Goal: Book appointment/travel/reservation

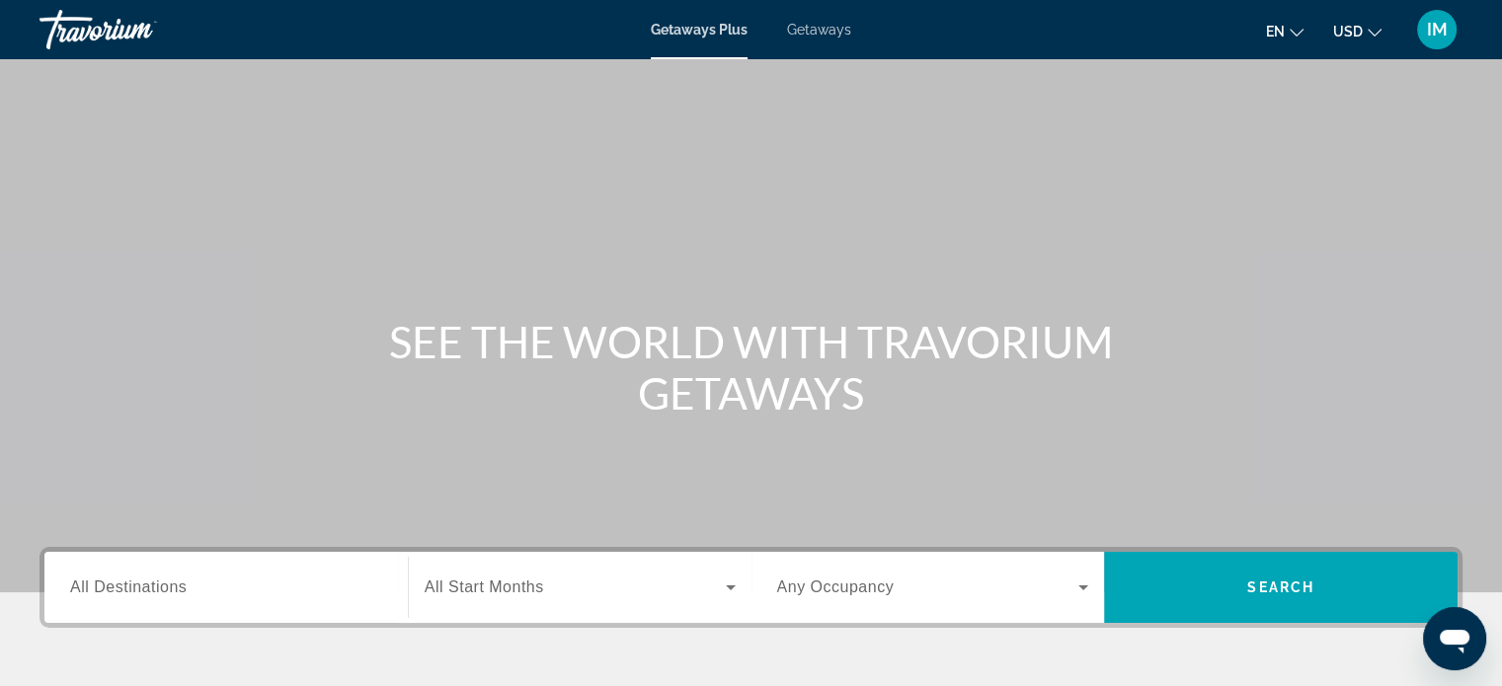
click at [182, 577] on input "Destination All Destinations" at bounding box center [226, 589] width 312 height 24
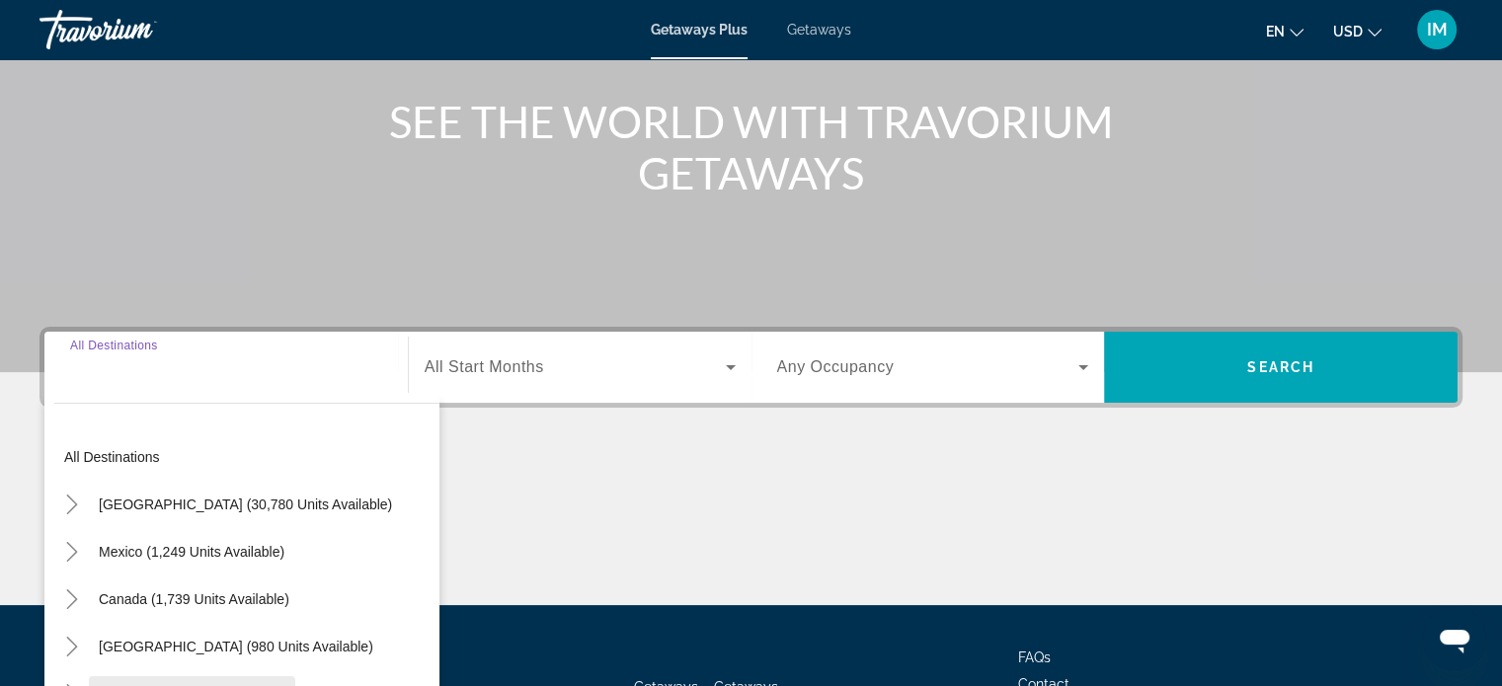
scroll to position [380, 0]
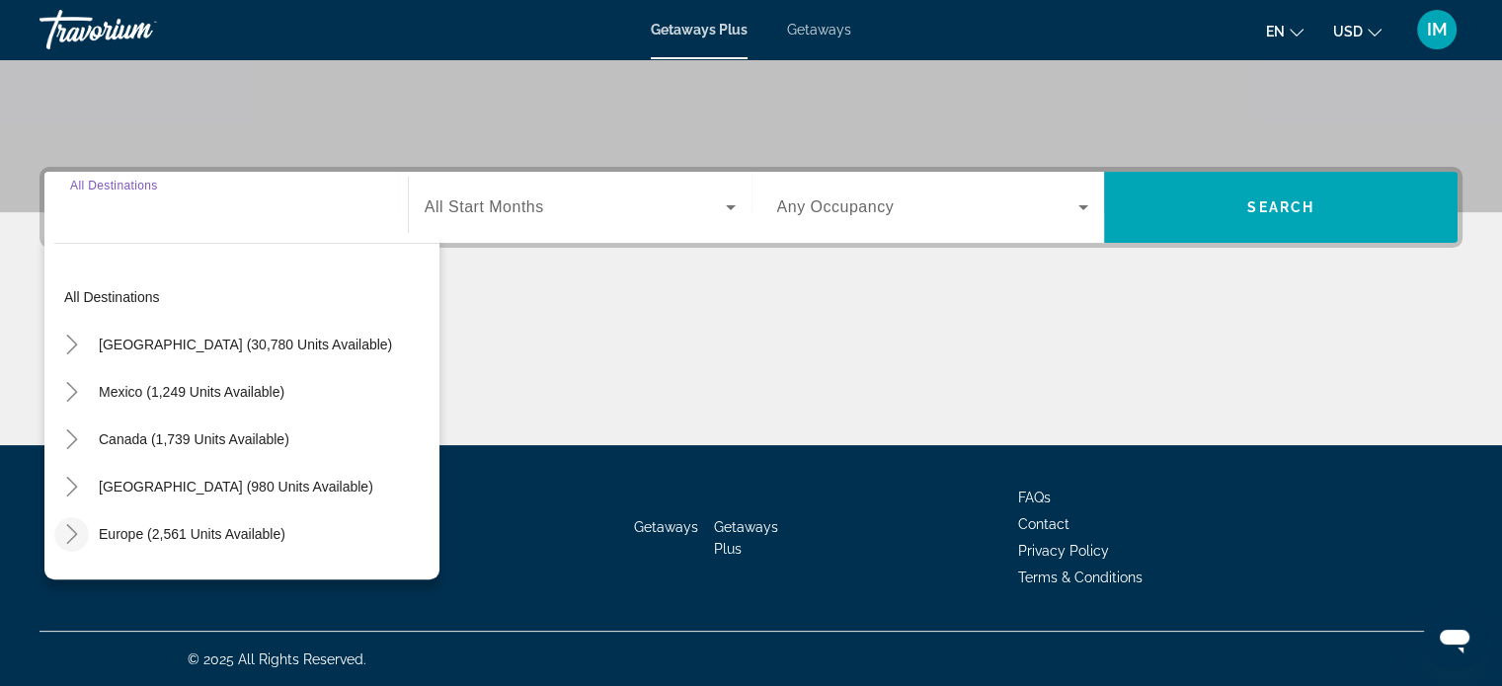
click at [76, 536] on icon "Toggle Europe (2,561 units available)" at bounding box center [72, 534] width 20 height 20
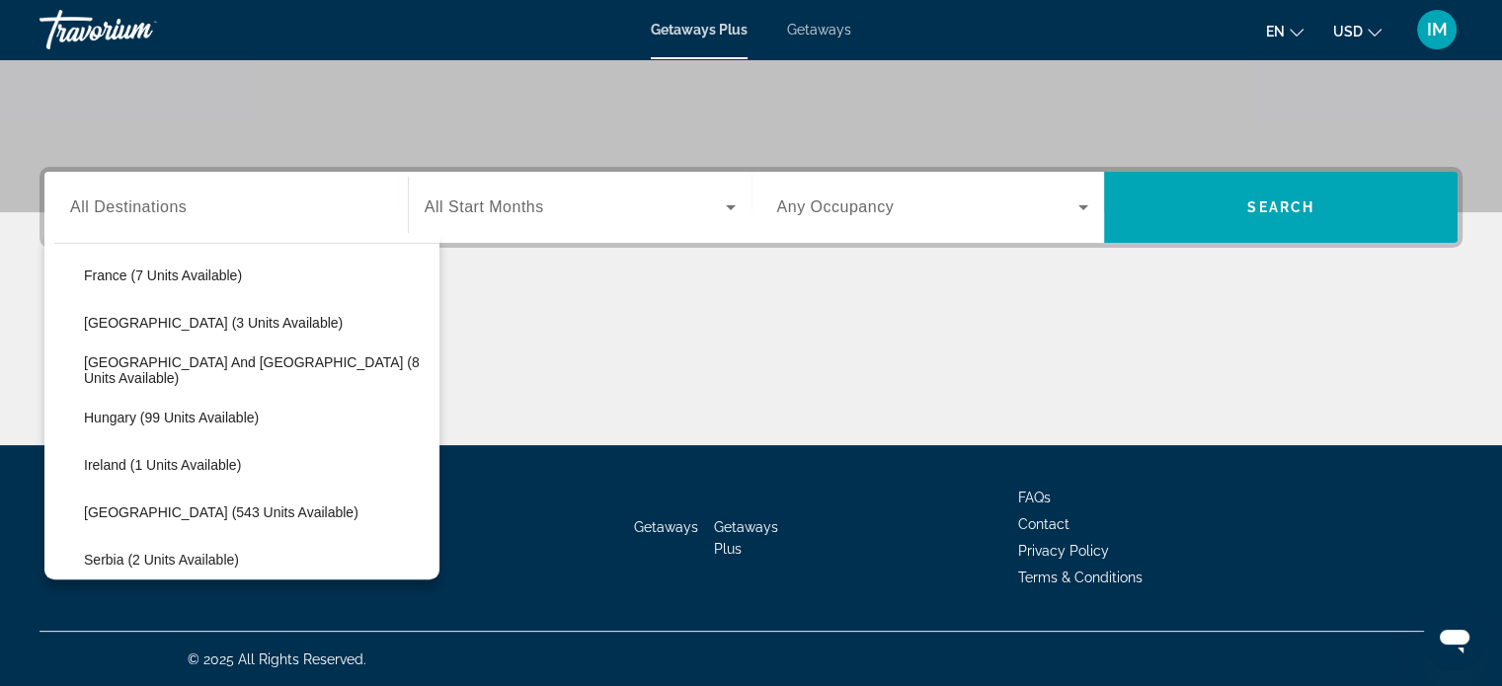
scroll to position [839, 0]
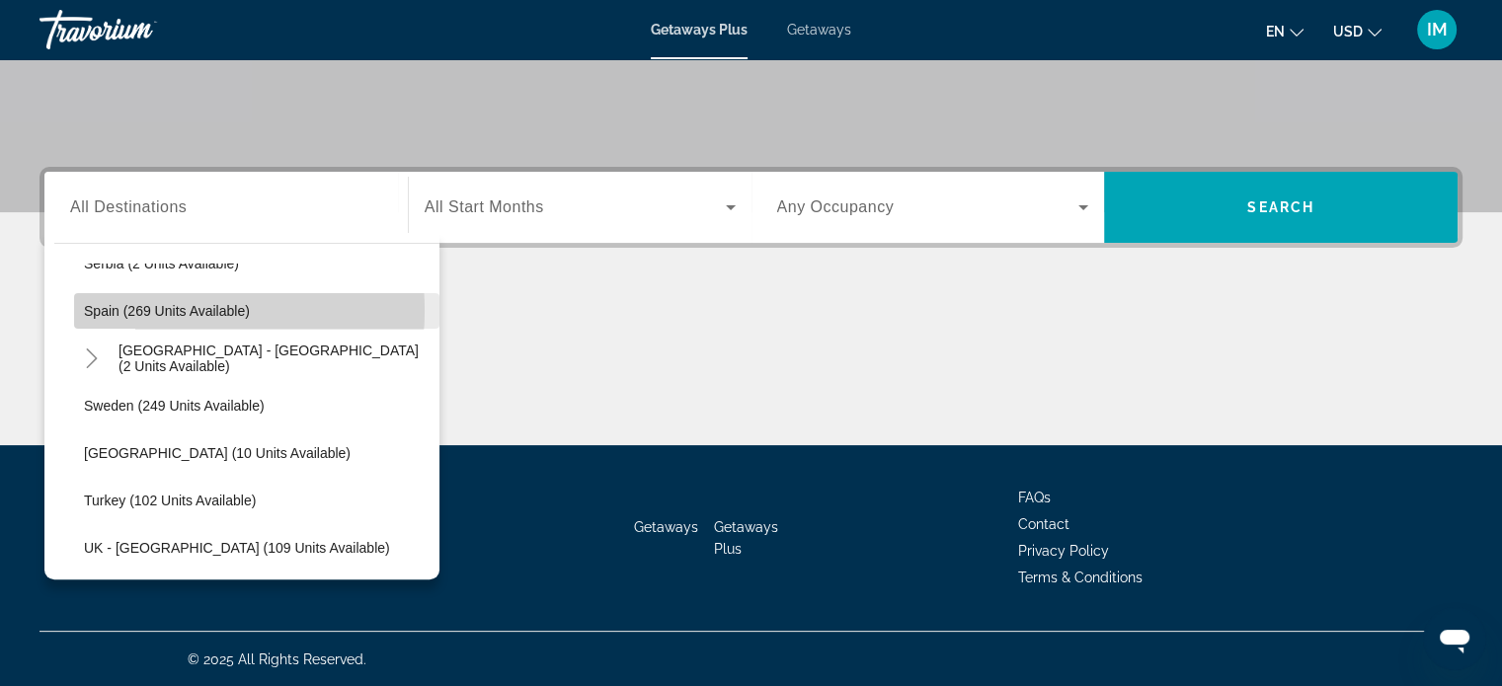
click at [154, 309] on span "Spain (269 units available)" at bounding box center [167, 311] width 166 height 16
type input "**********"
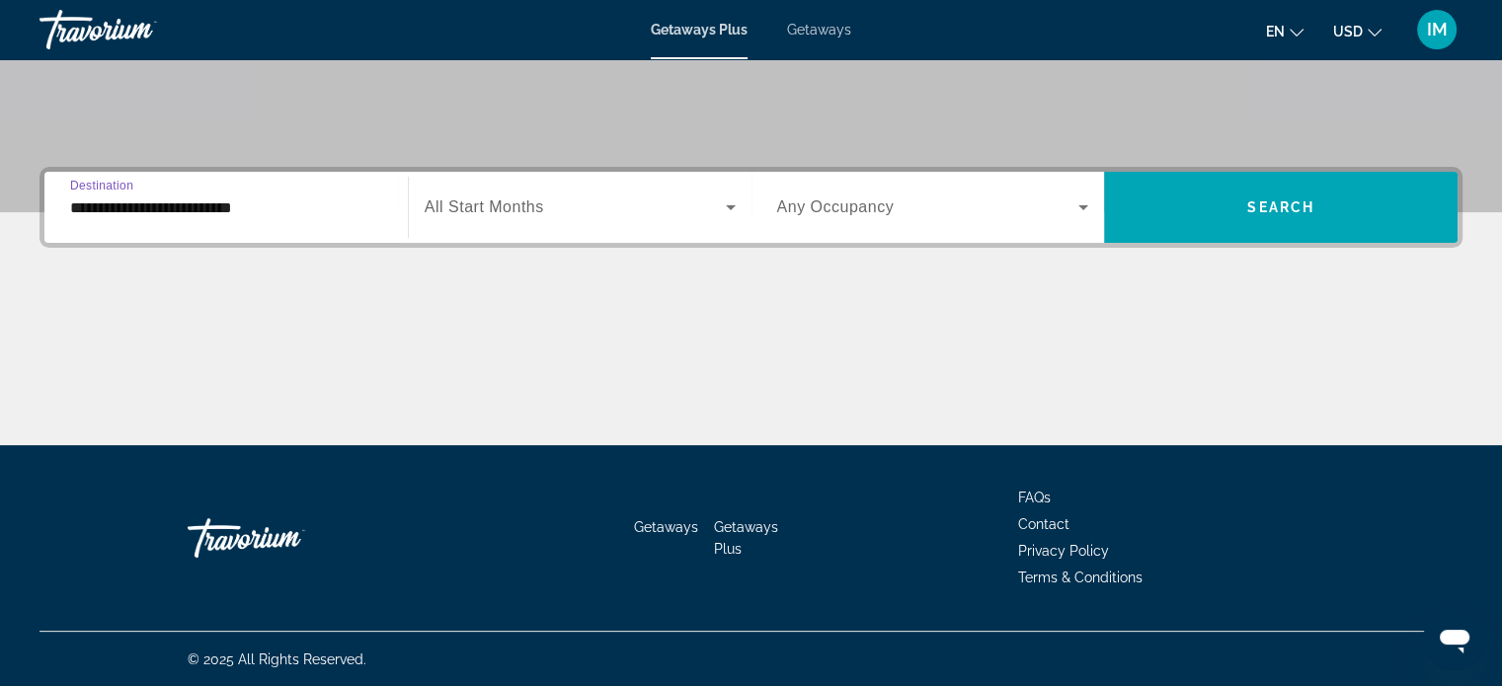
click at [553, 191] on div "Search widget" at bounding box center [580, 207] width 311 height 55
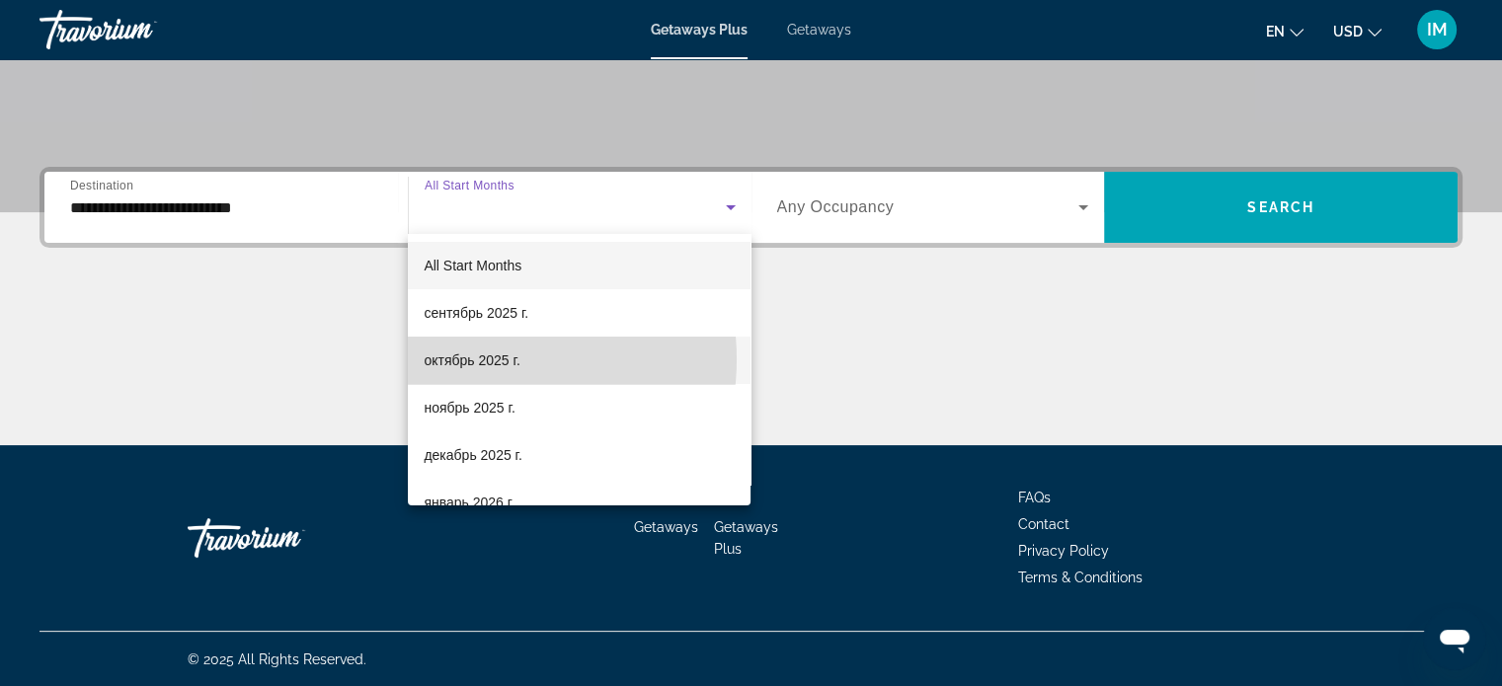
click at [484, 359] on span "октябрь 2025 г." at bounding box center [472, 361] width 96 height 24
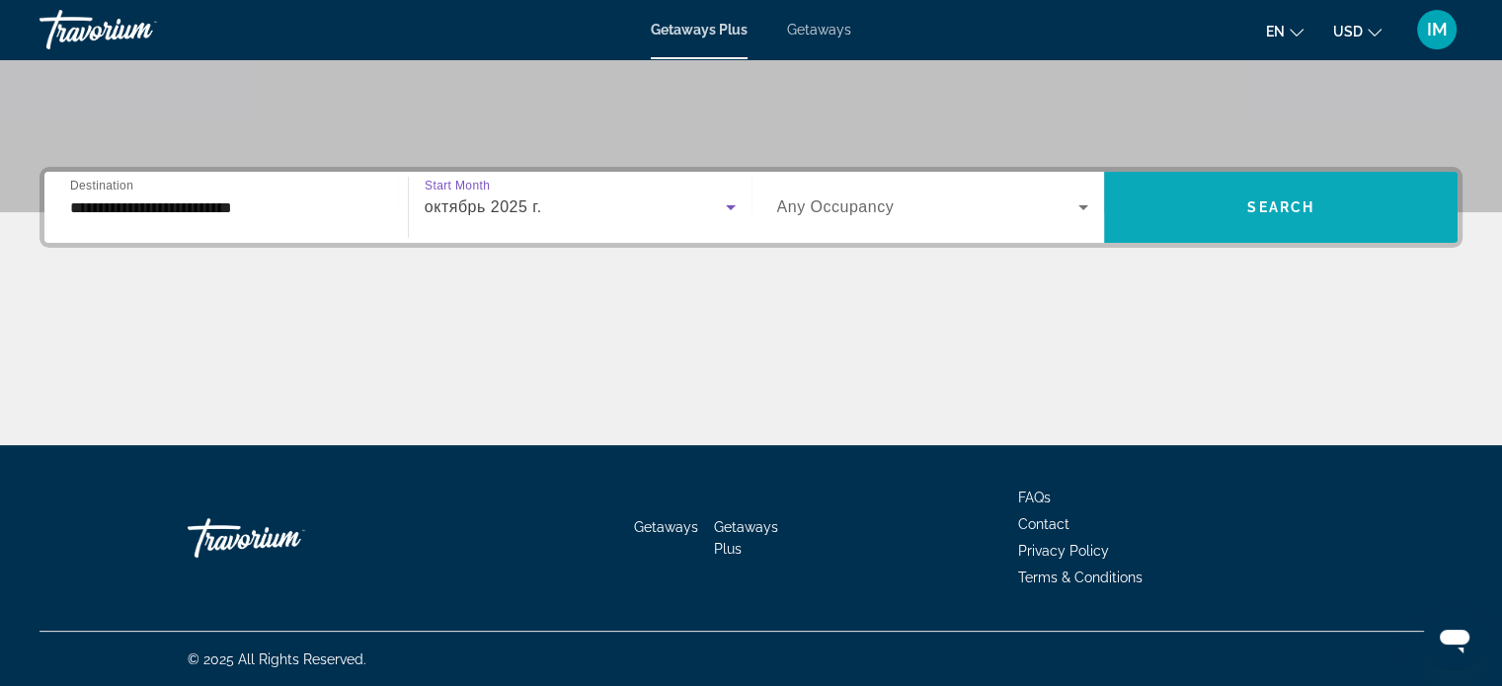
click at [1278, 208] on span "Search" at bounding box center [1280, 207] width 67 height 16
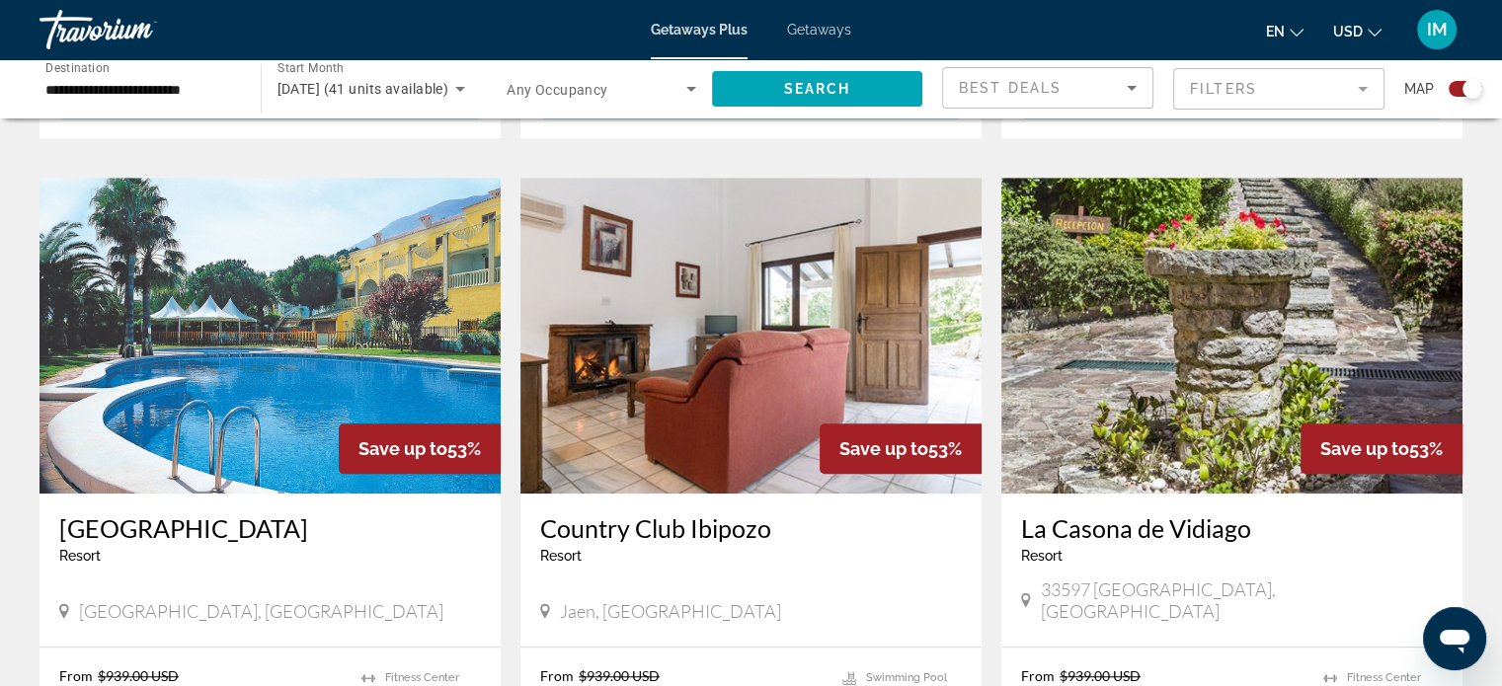
scroll to position [1185, 0]
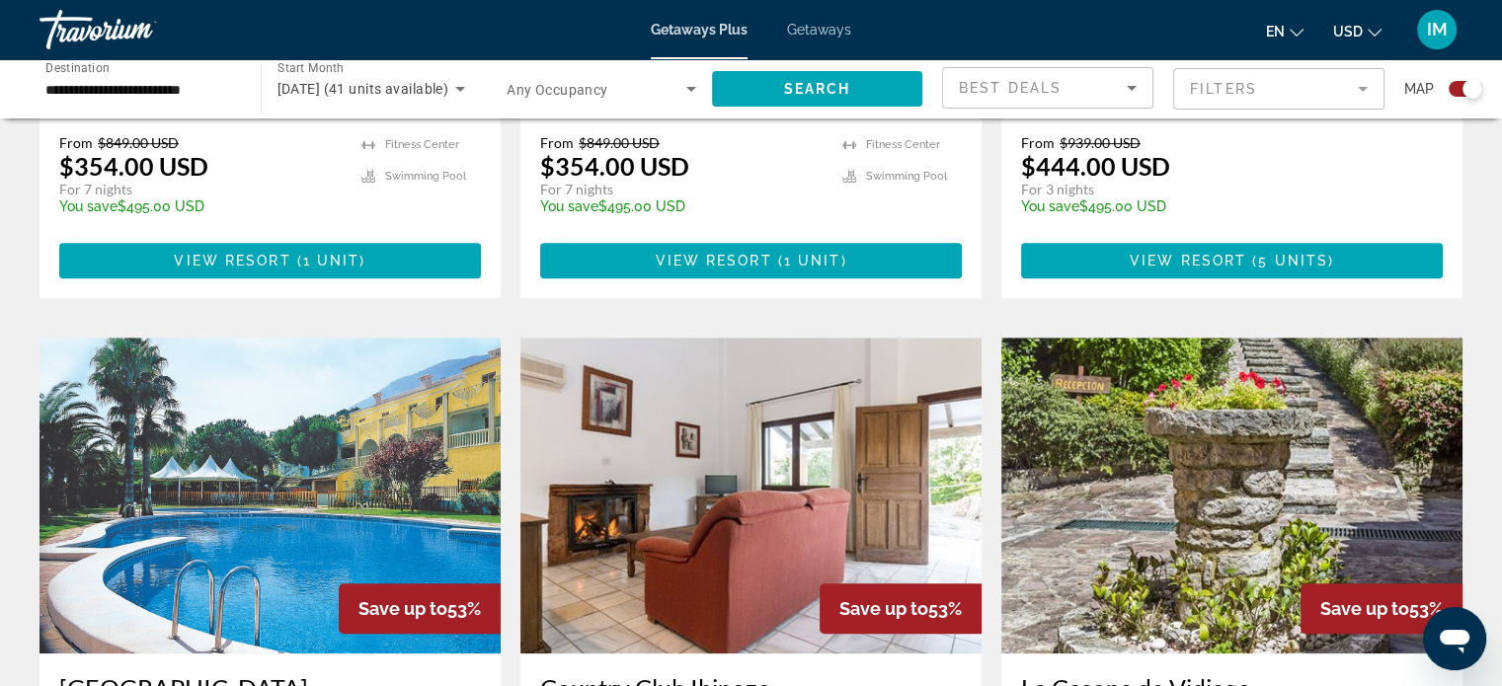
click at [822, 12] on div "Getaways Plus Getaways en English Español Français Italiano Português русский U…" at bounding box center [751, 29] width 1502 height 51
click at [829, 29] on span "Getaways" at bounding box center [819, 30] width 64 height 16
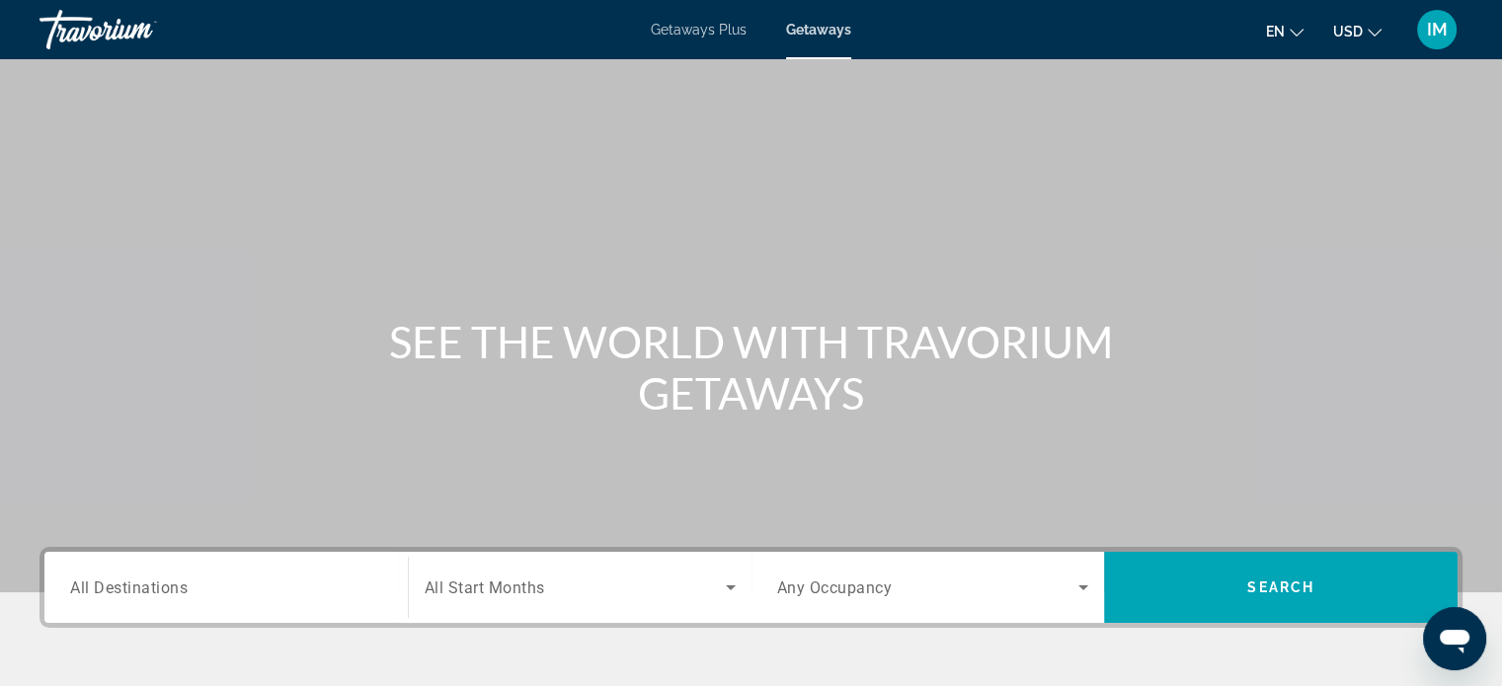
click at [490, 587] on span "All Start Months" at bounding box center [485, 588] width 120 height 19
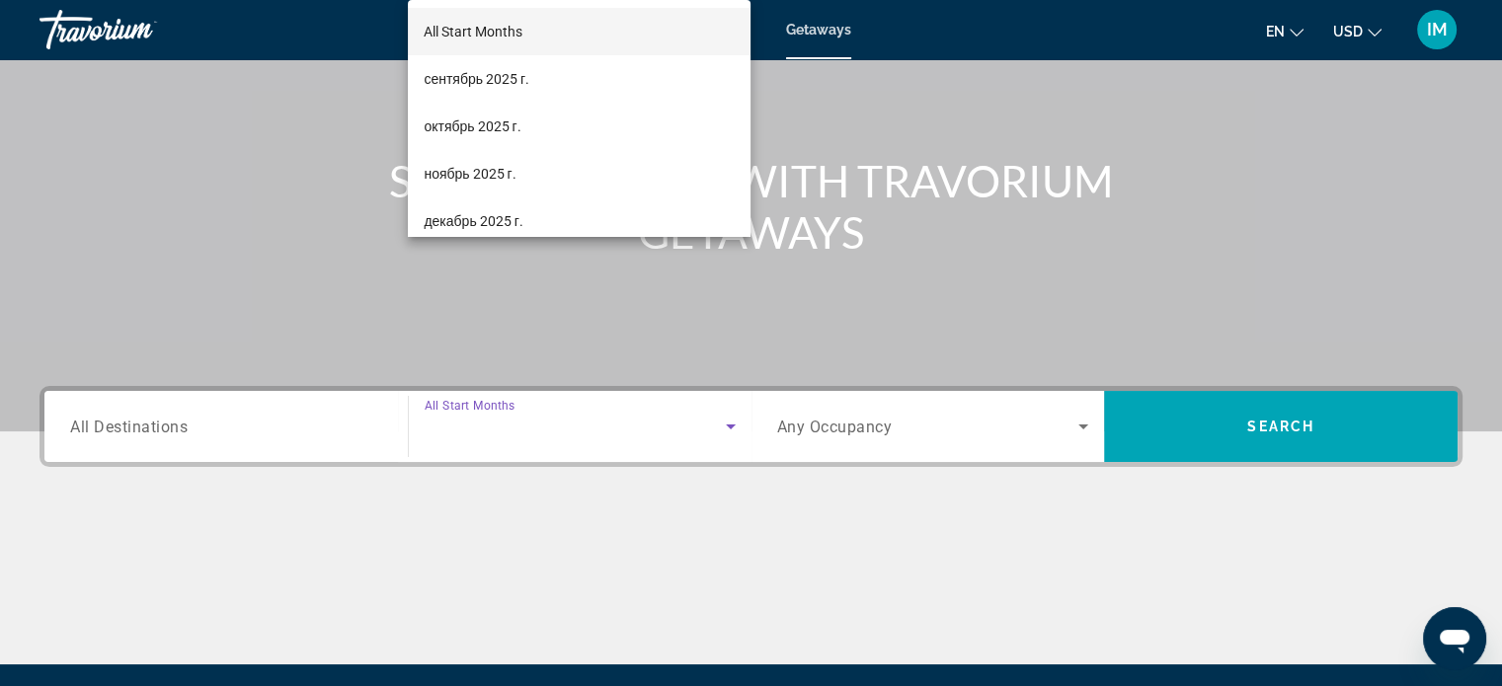
scroll to position [380, 0]
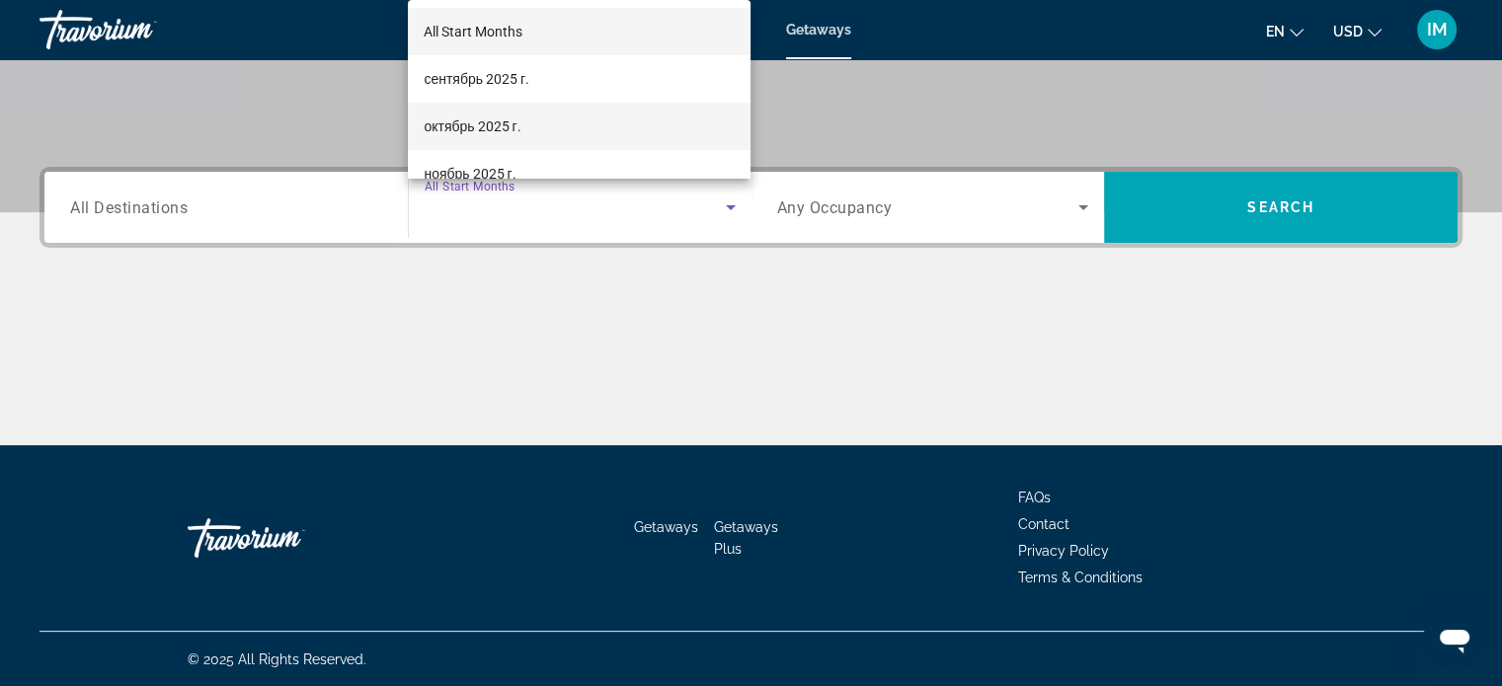
click at [471, 126] on span "октябрь 2025 г." at bounding box center [472, 127] width 97 height 24
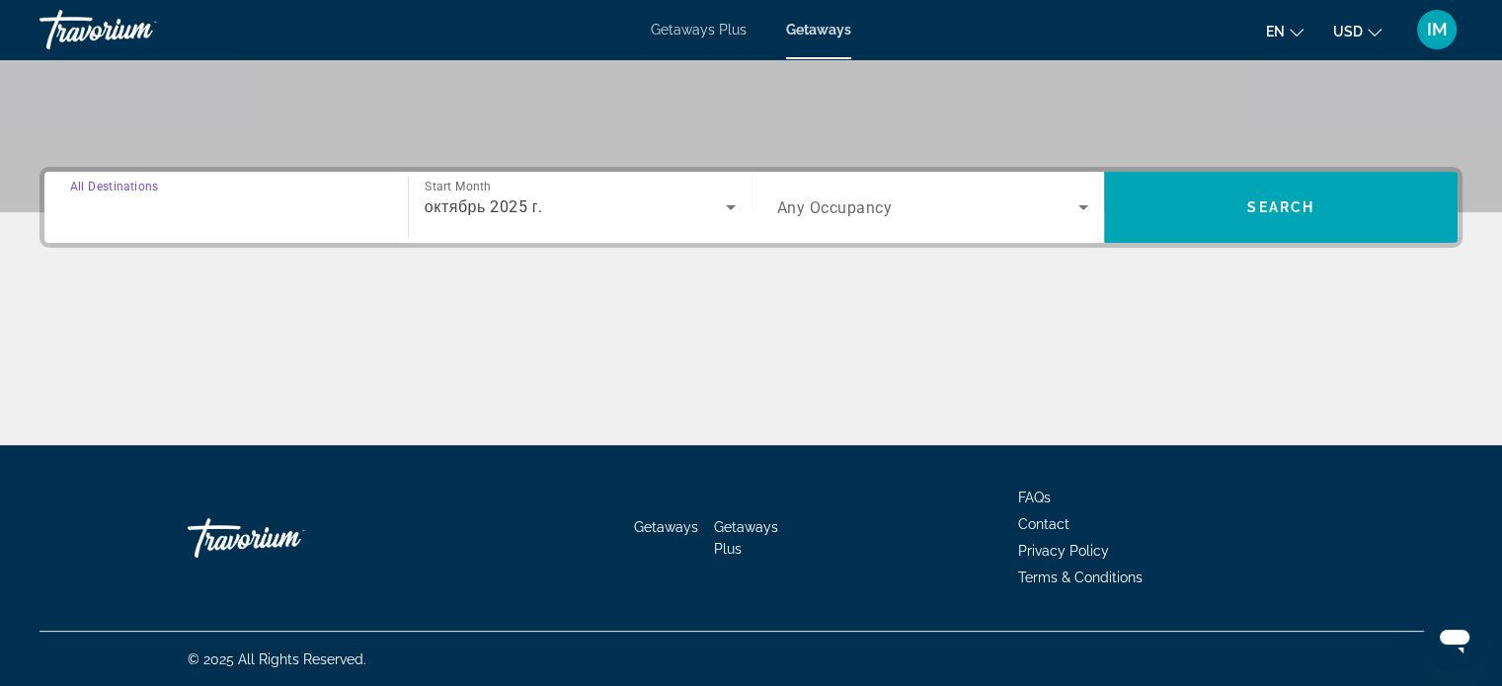
click at [210, 197] on input "Destination All Destinations" at bounding box center [226, 209] width 312 height 24
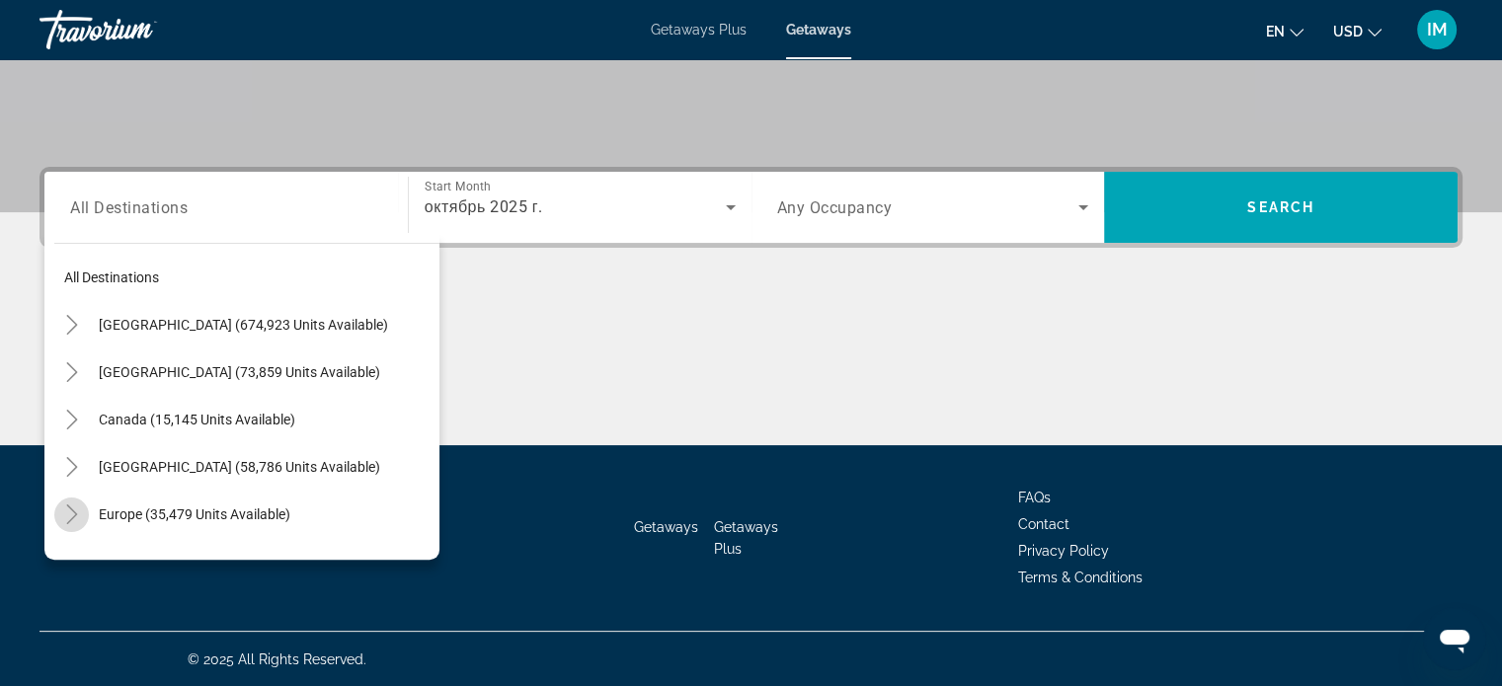
click at [59, 513] on mat-icon "Toggle Europe (35,479 units available)" at bounding box center [71, 515] width 35 height 35
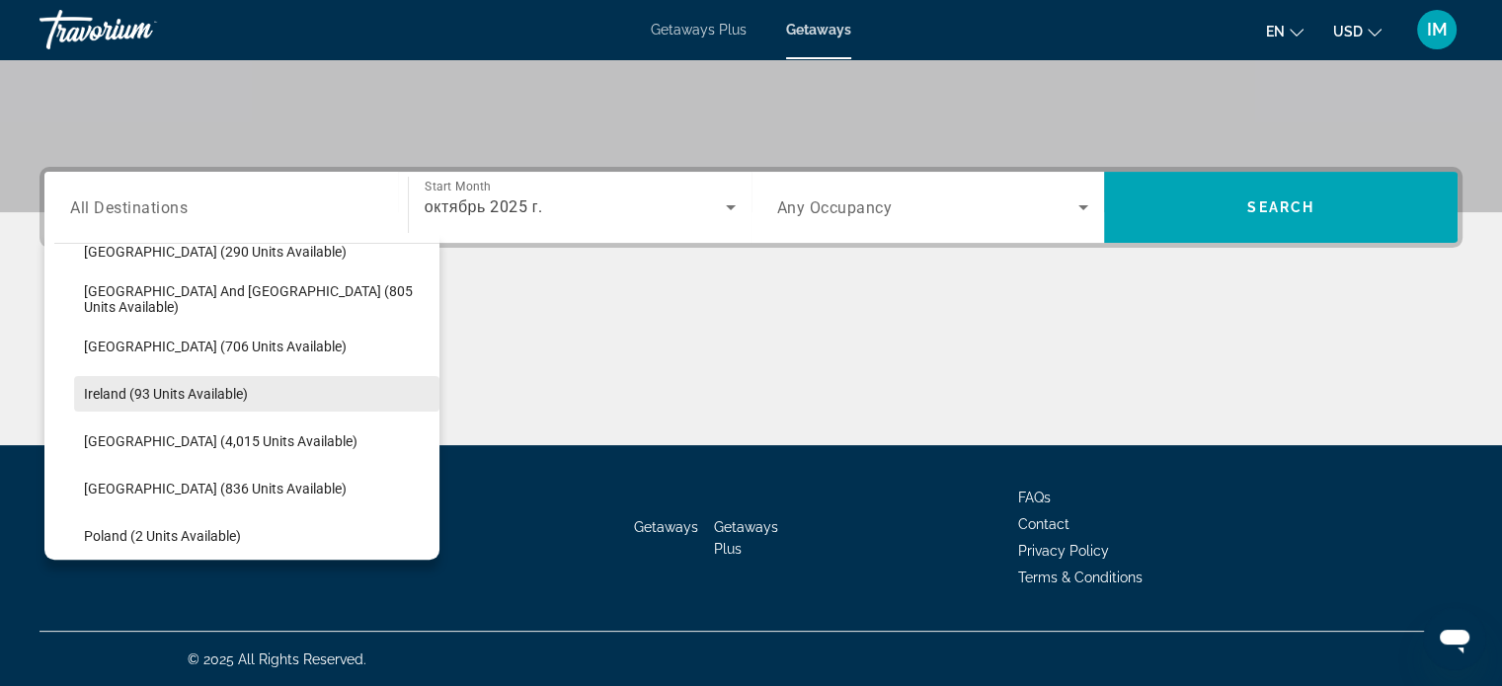
scroll to position [839, 0]
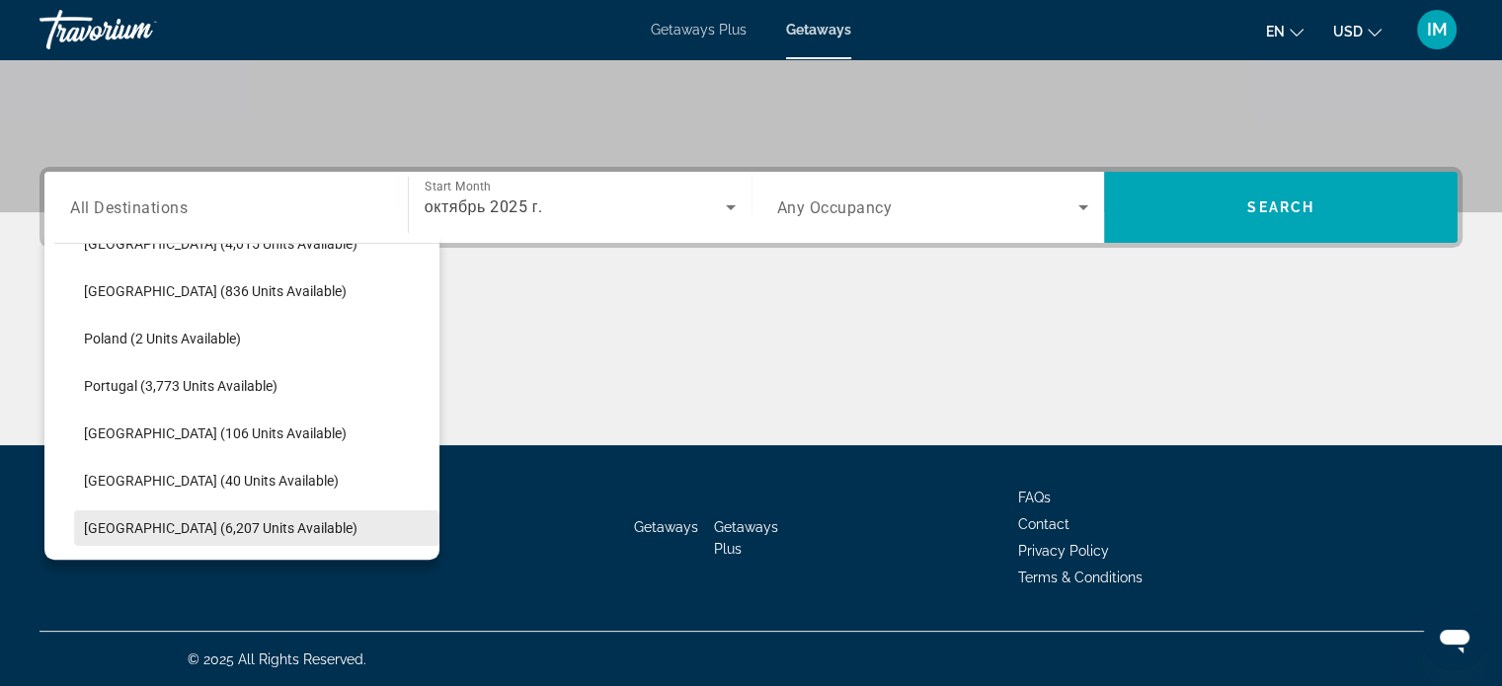
click at [139, 524] on span "[GEOGRAPHIC_DATA] (6,207 units available)" at bounding box center [221, 528] width 274 height 16
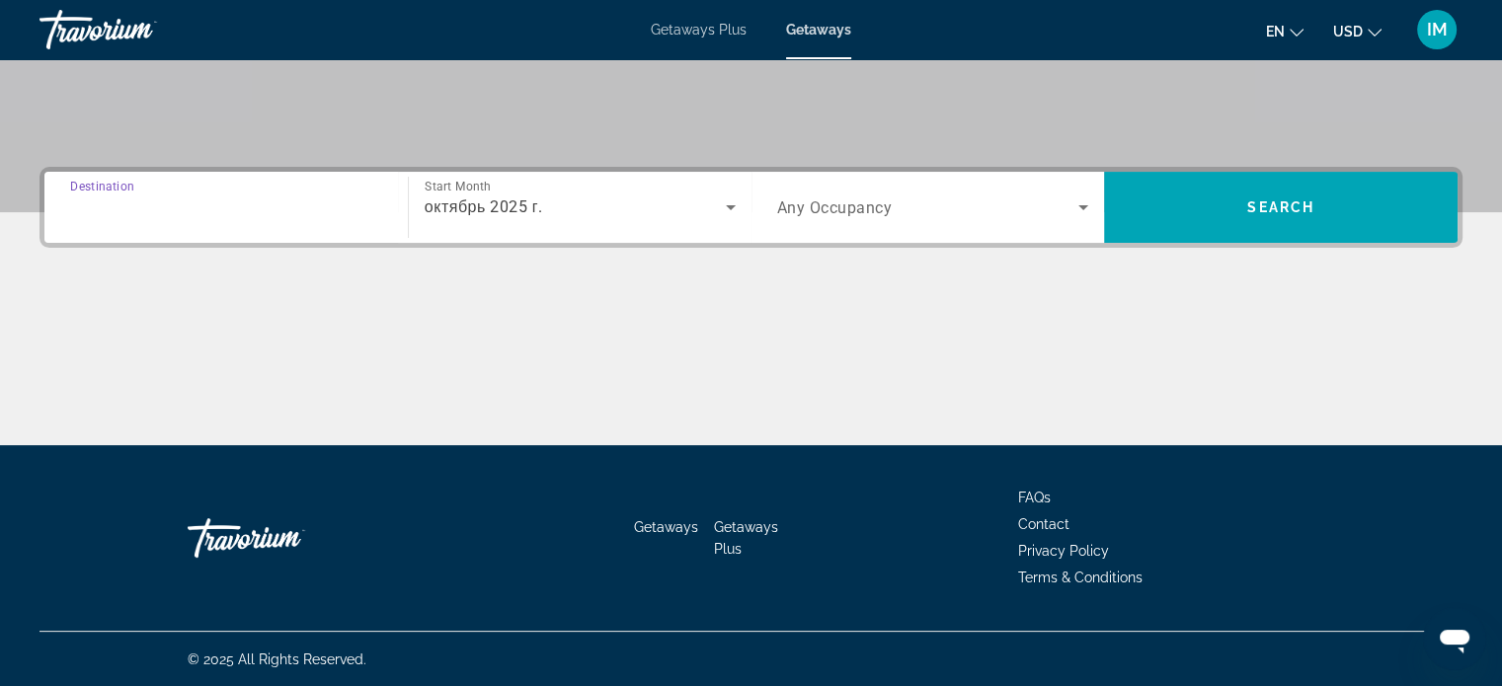
type input "**********"
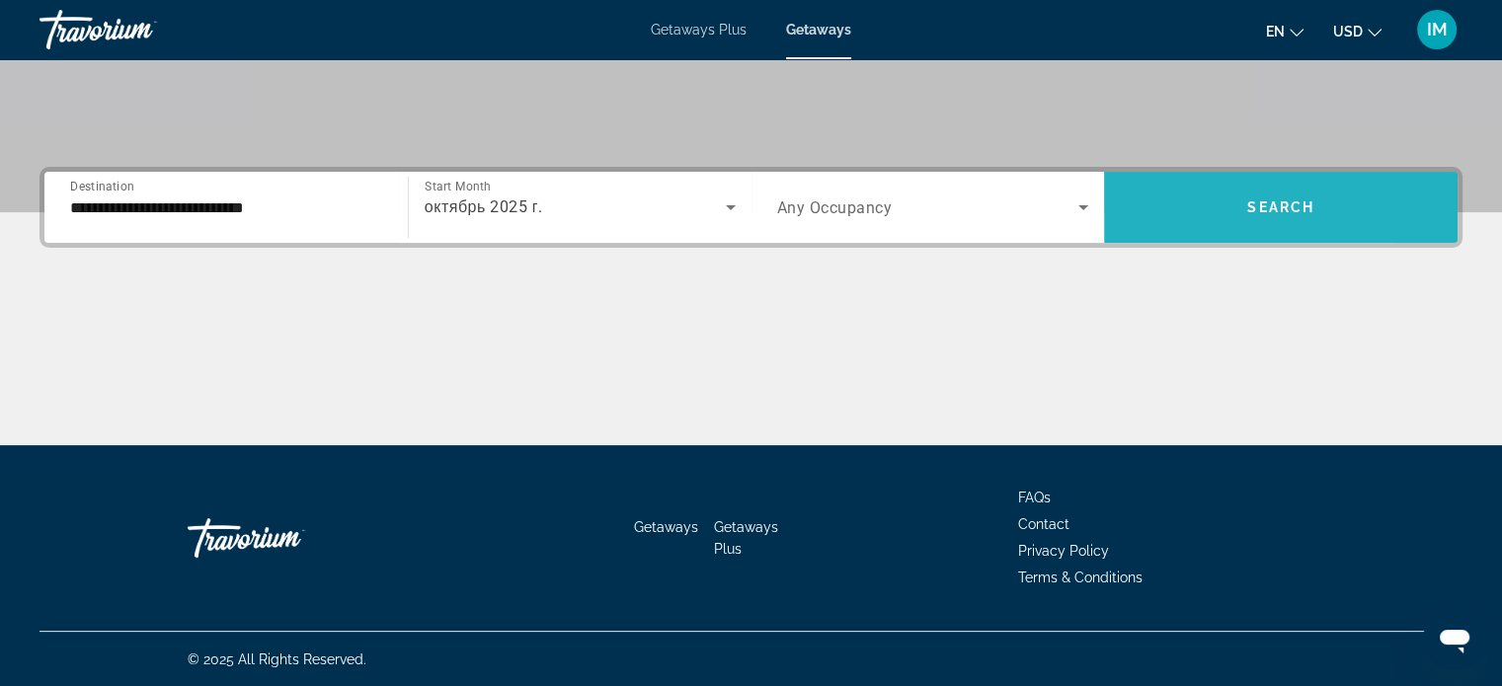
click at [1177, 230] on span "Search widget" at bounding box center [1281, 207] width 354 height 71
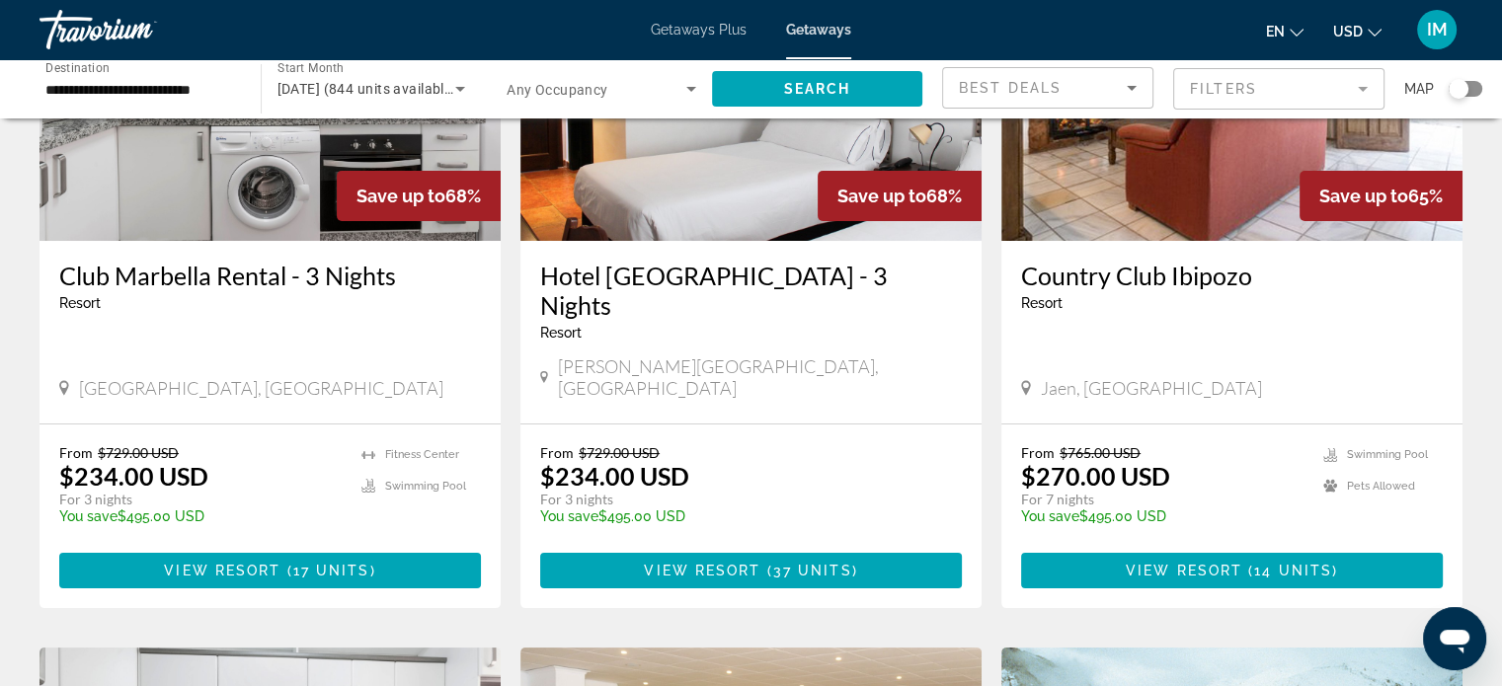
scroll to position [296, 0]
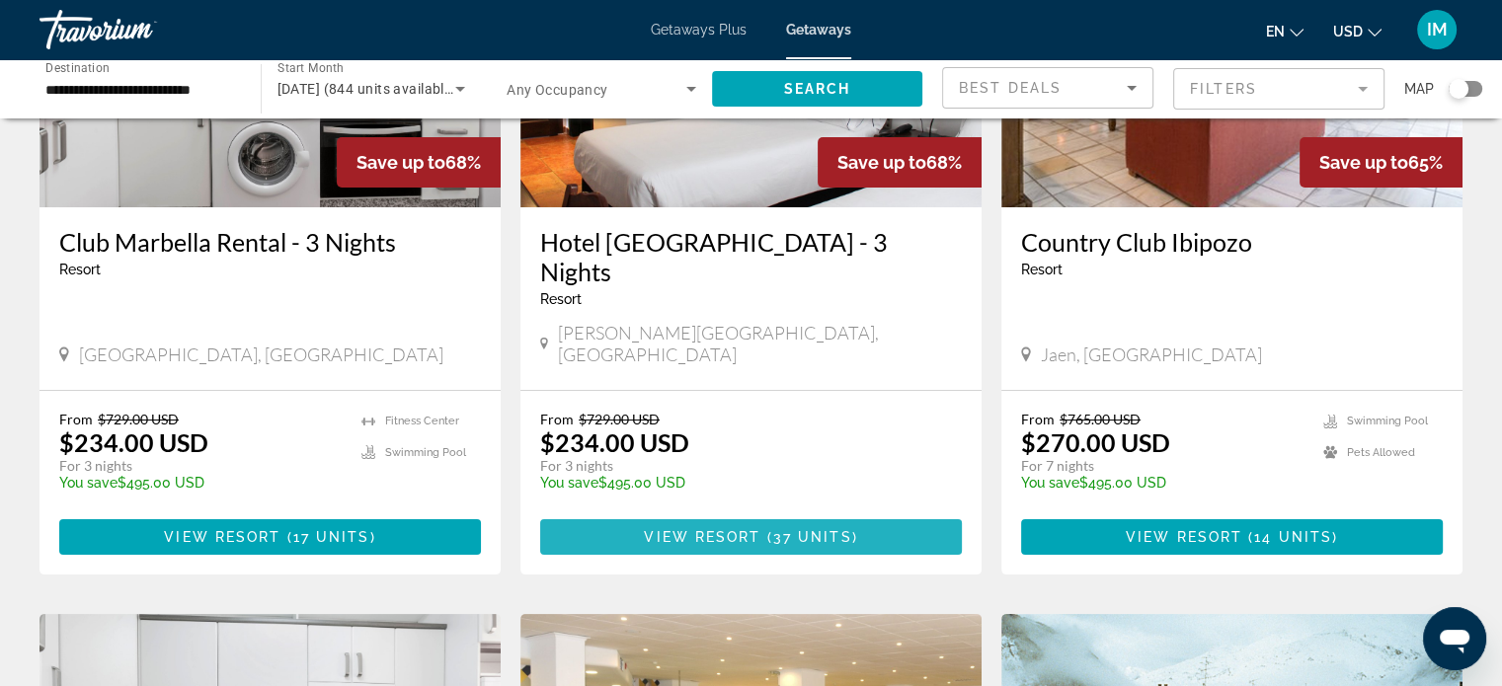
click at [702, 529] on span "View Resort" at bounding box center [702, 537] width 117 height 16
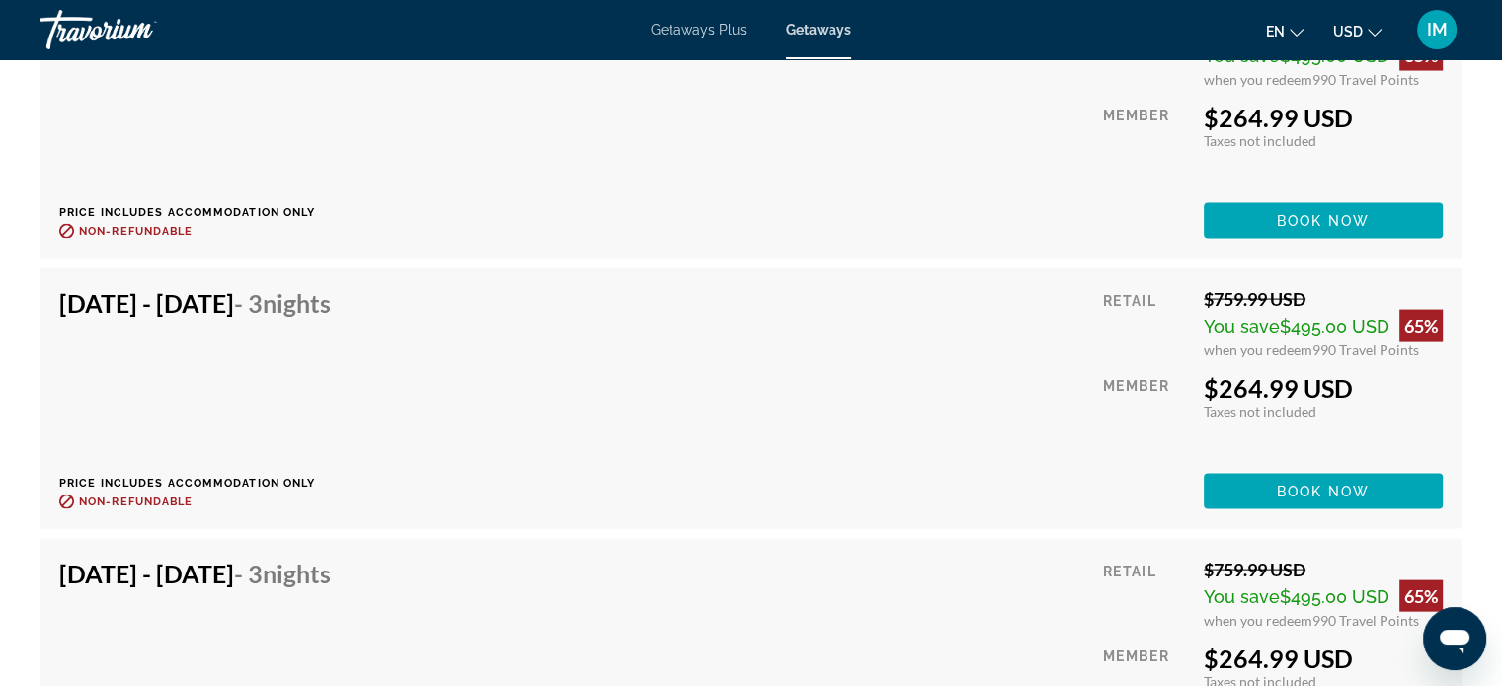
scroll to position [4345, 0]
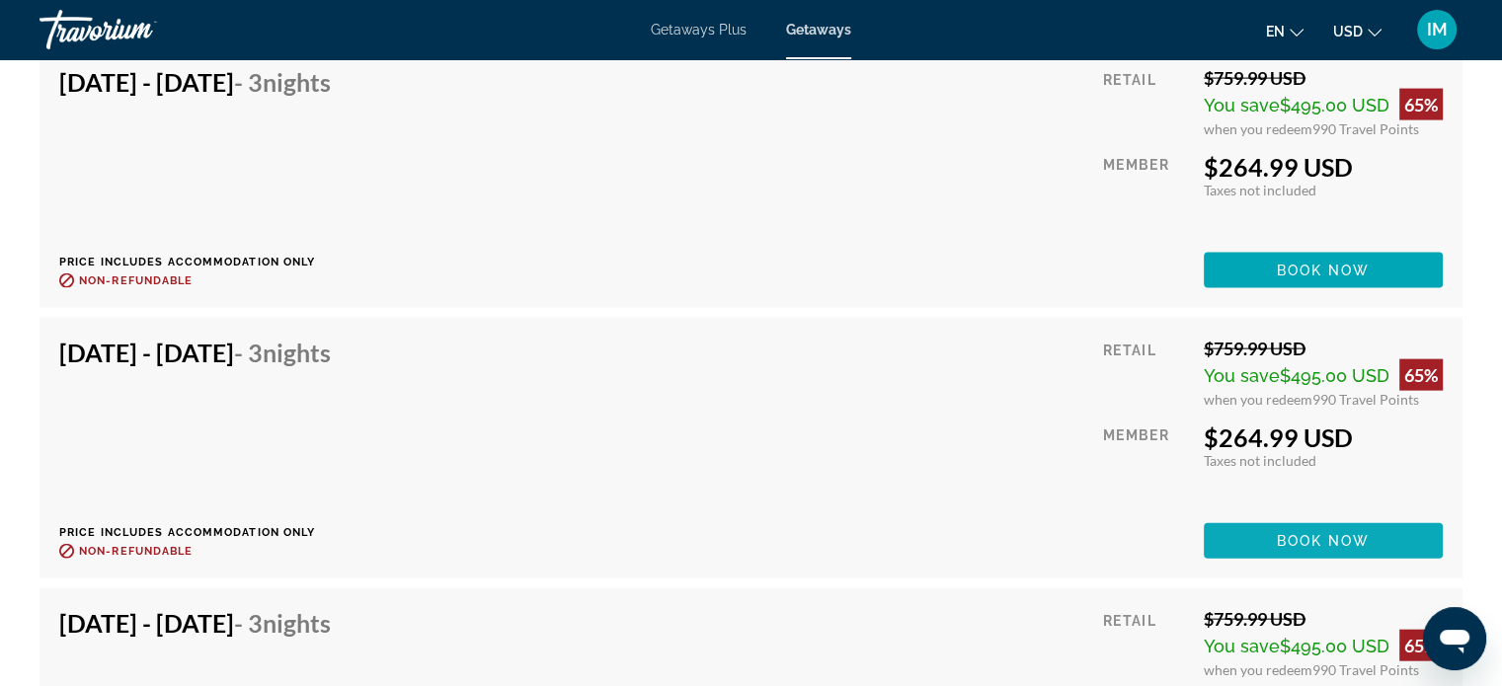
click at [1311, 550] on span "Main content" at bounding box center [1323, 540] width 239 height 47
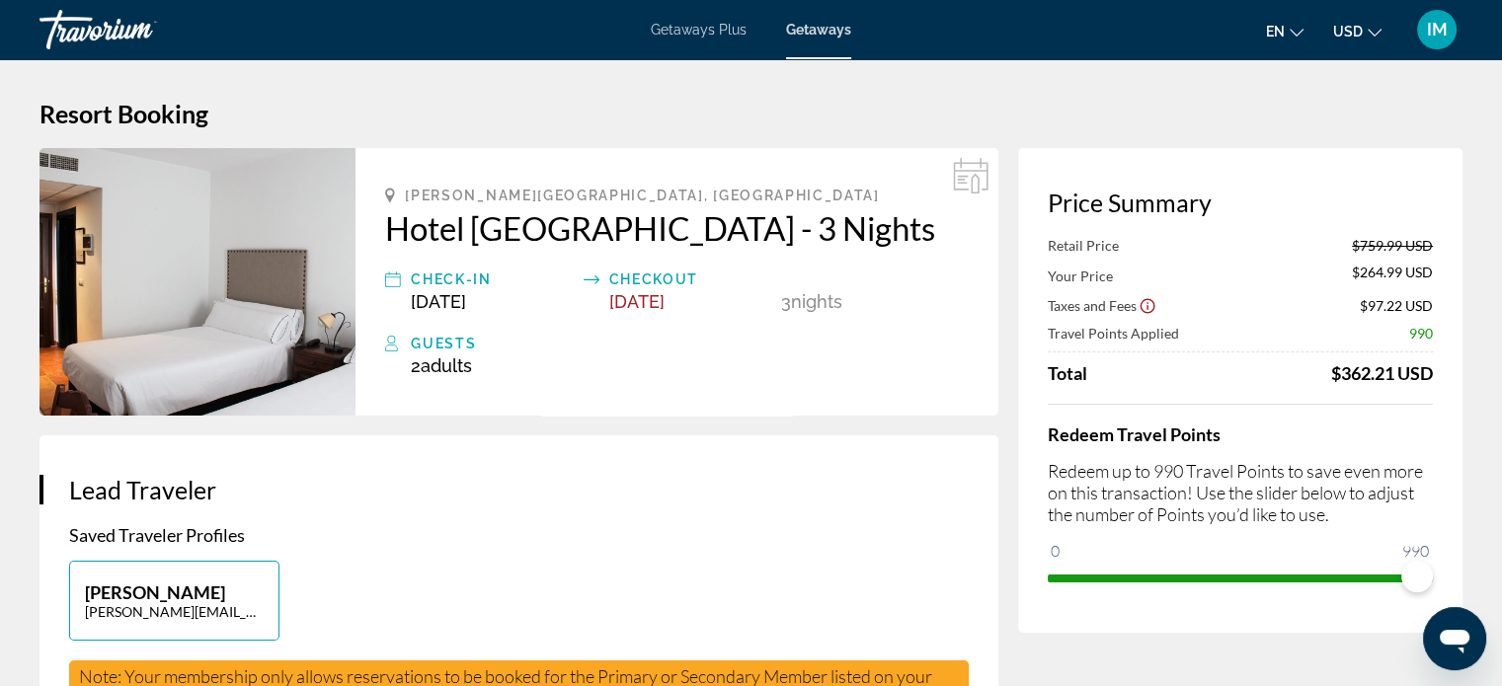
click at [703, 25] on span "Getaways Plus" at bounding box center [699, 30] width 96 height 16
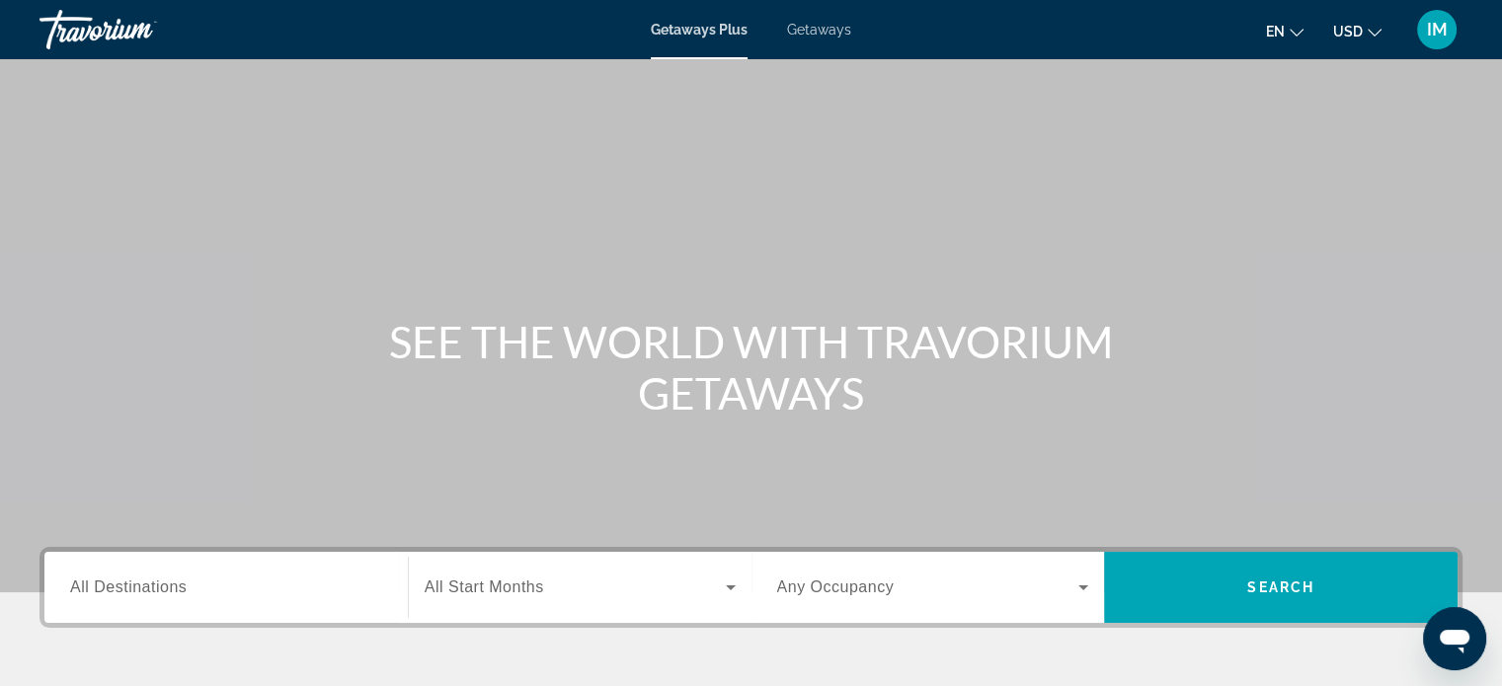
click at [158, 607] on div "Search widget" at bounding box center [226, 588] width 312 height 56
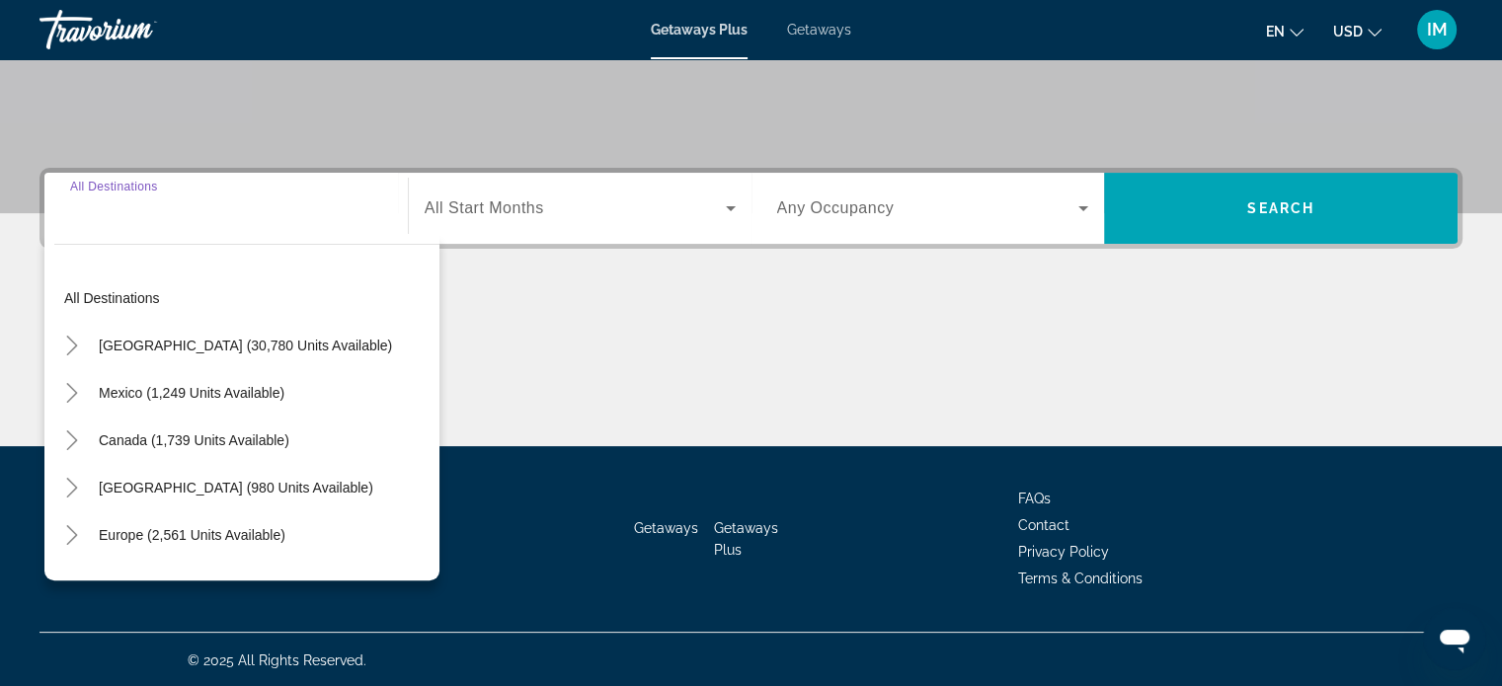
scroll to position [380, 0]
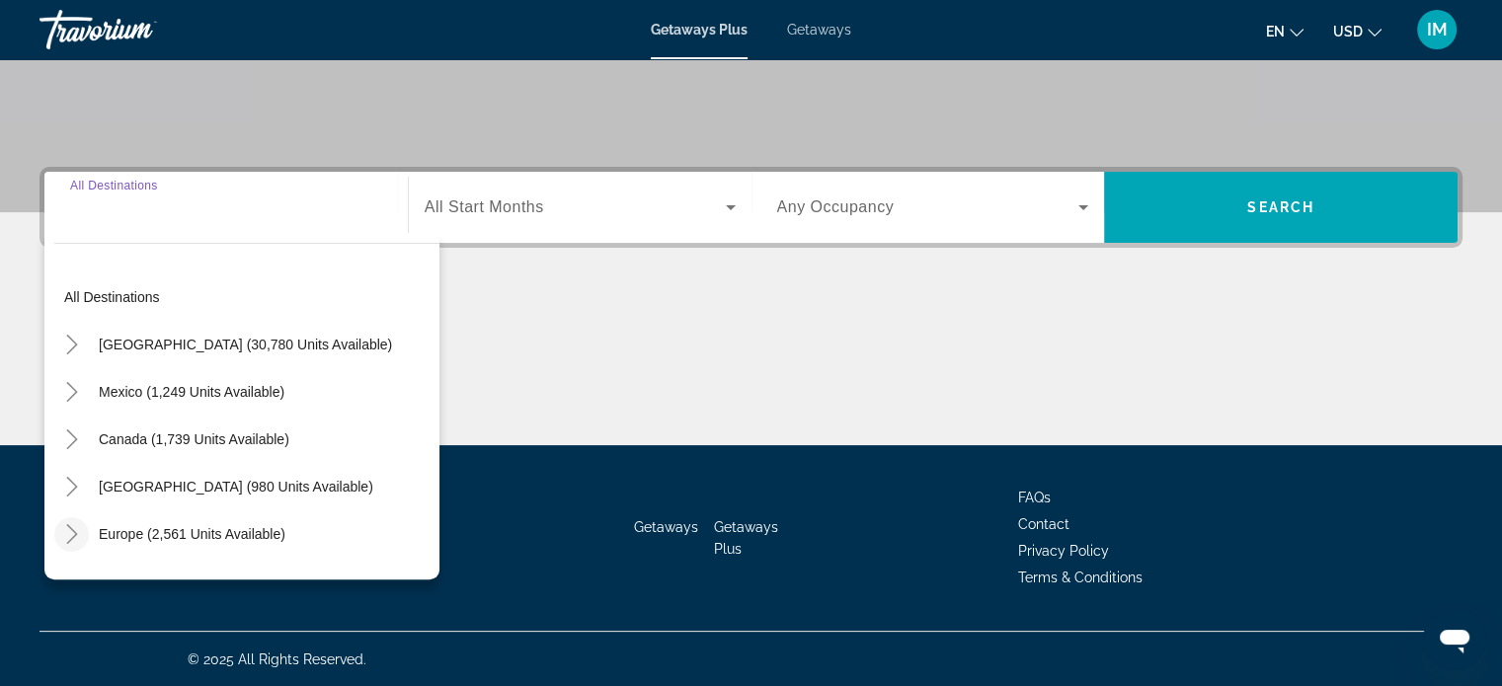
click at [62, 533] on icon "Toggle Europe (2,561 units available)" at bounding box center [72, 534] width 20 height 20
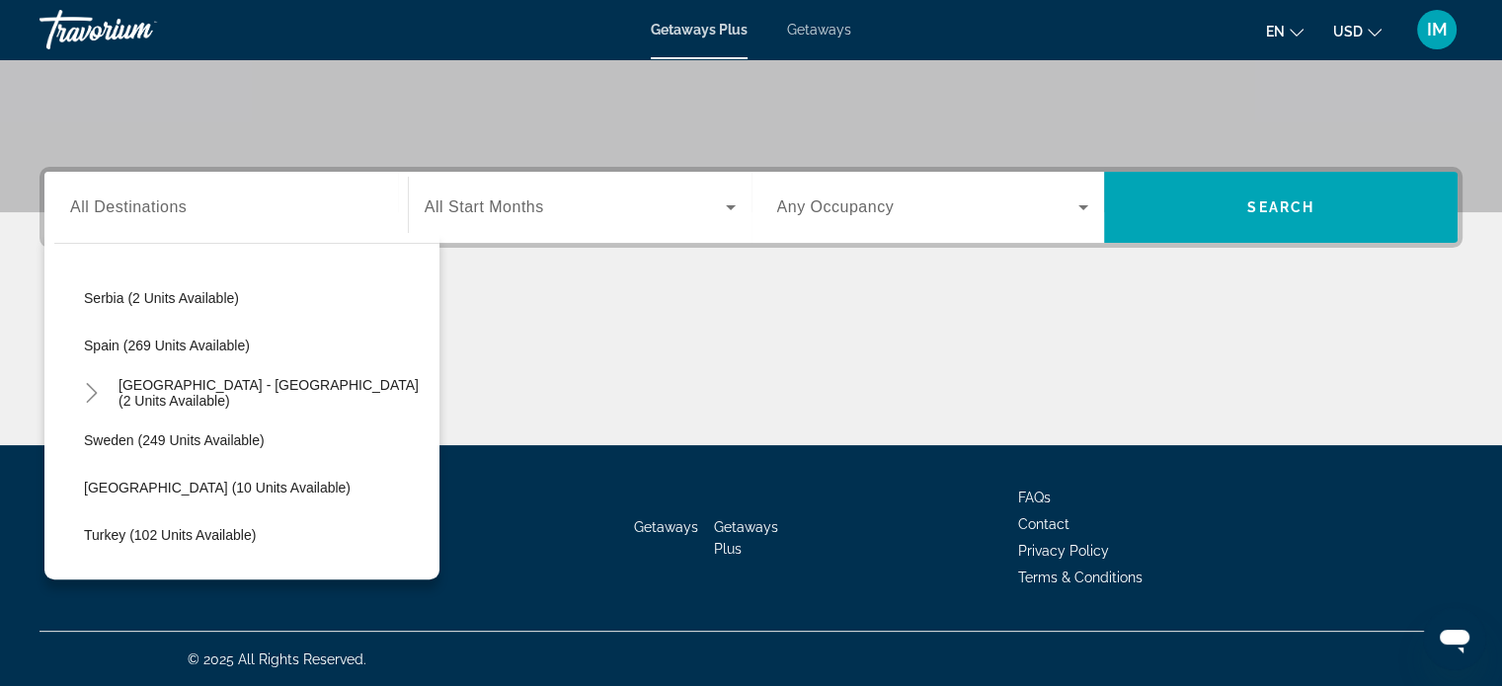
scroll to position [839, 0]
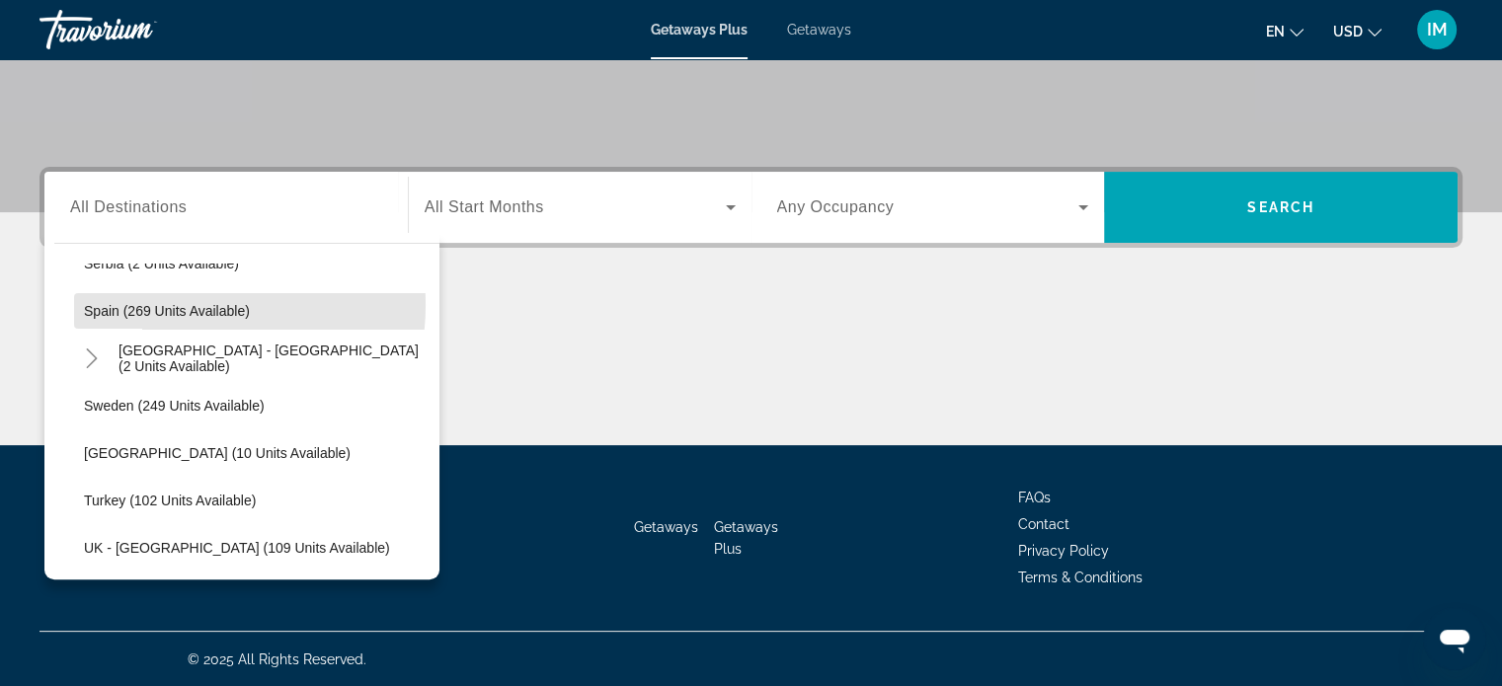
drag, startPoint x: 158, startPoint y: 303, endPoint x: 453, endPoint y: 256, distance: 299.0
click at [158, 303] on span "Spain (269 units available)" at bounding box center [167, 311] width 166 height 16
type input "**********"
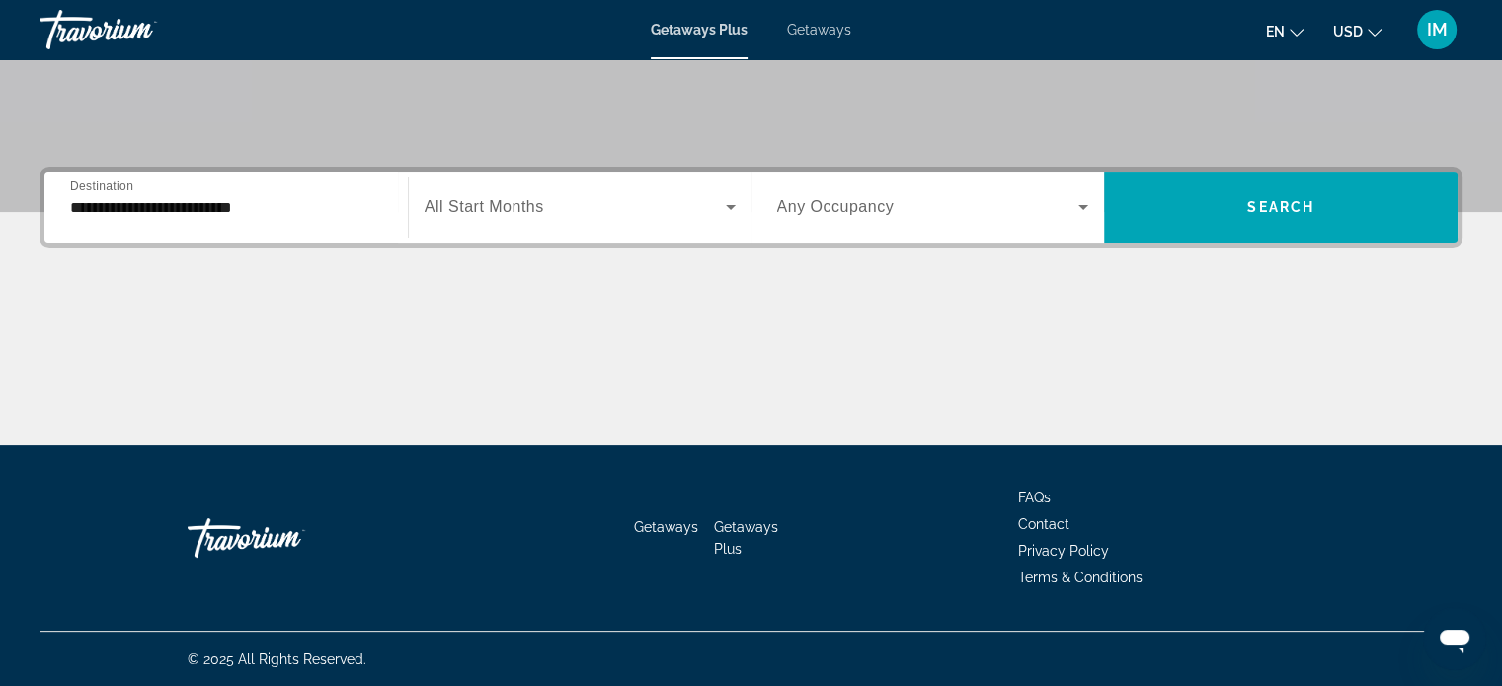
click at [530, 196] on div "Start Month All Start Months" at bounding box center [580, 207] width 311 height 55
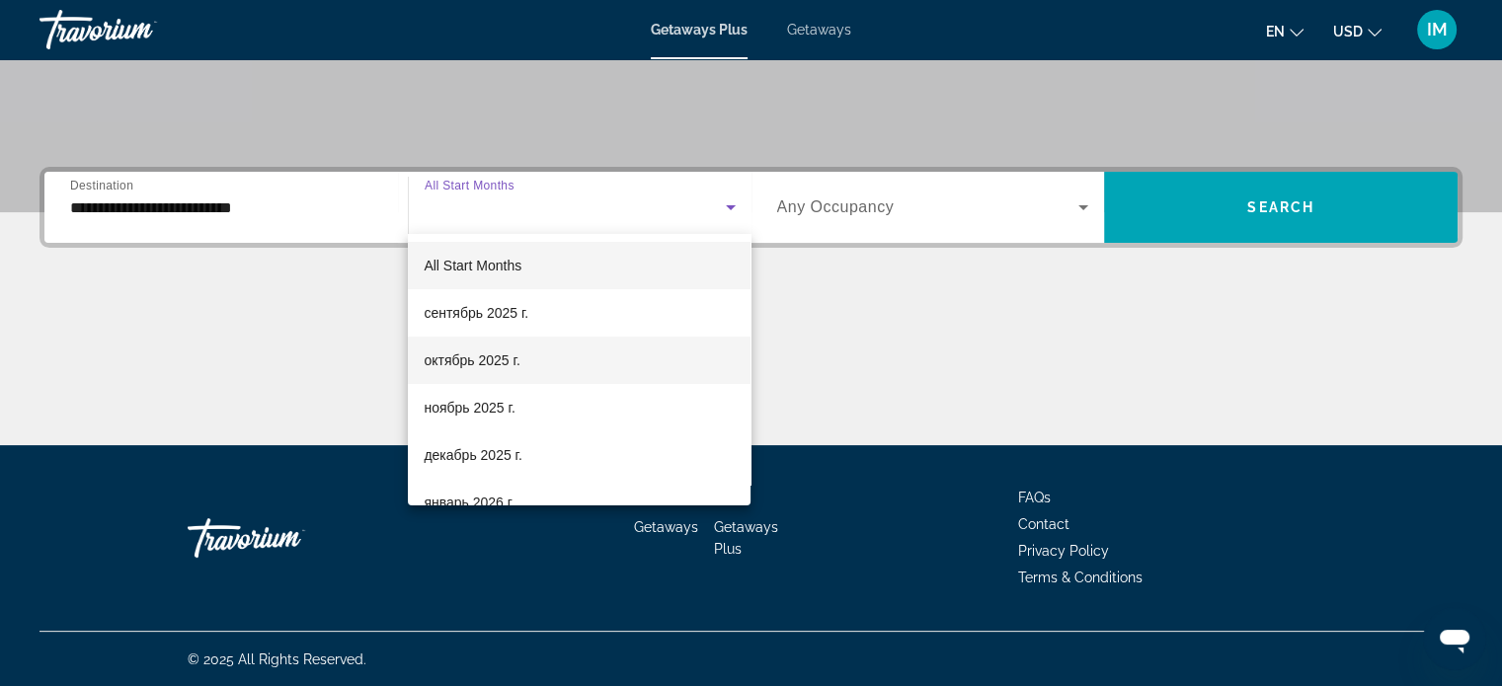
click at [455, 358] on span "октябрь 2025 г." at bounding box center [472, 361] width 96 height 24
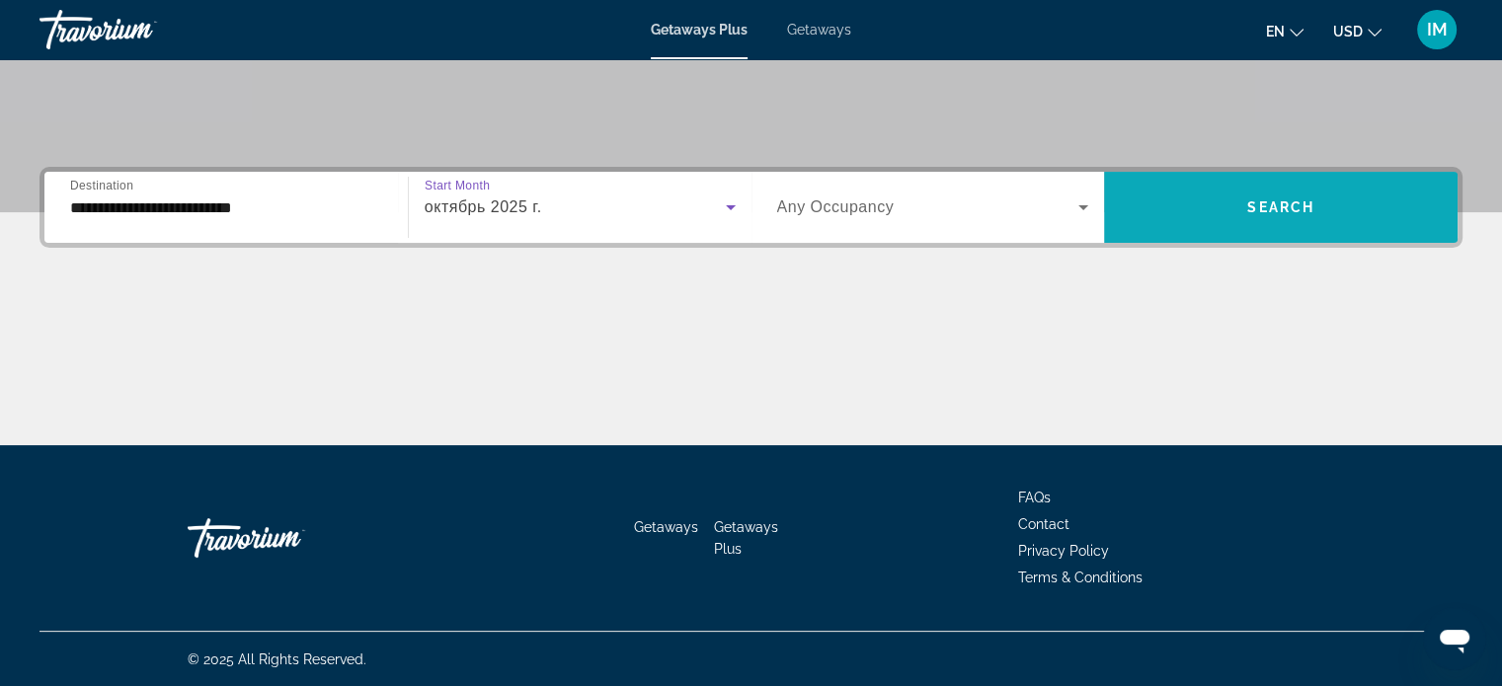
click at [1306, 206] on span "Search" at bounding box center [1280, 207] width 67 height 16
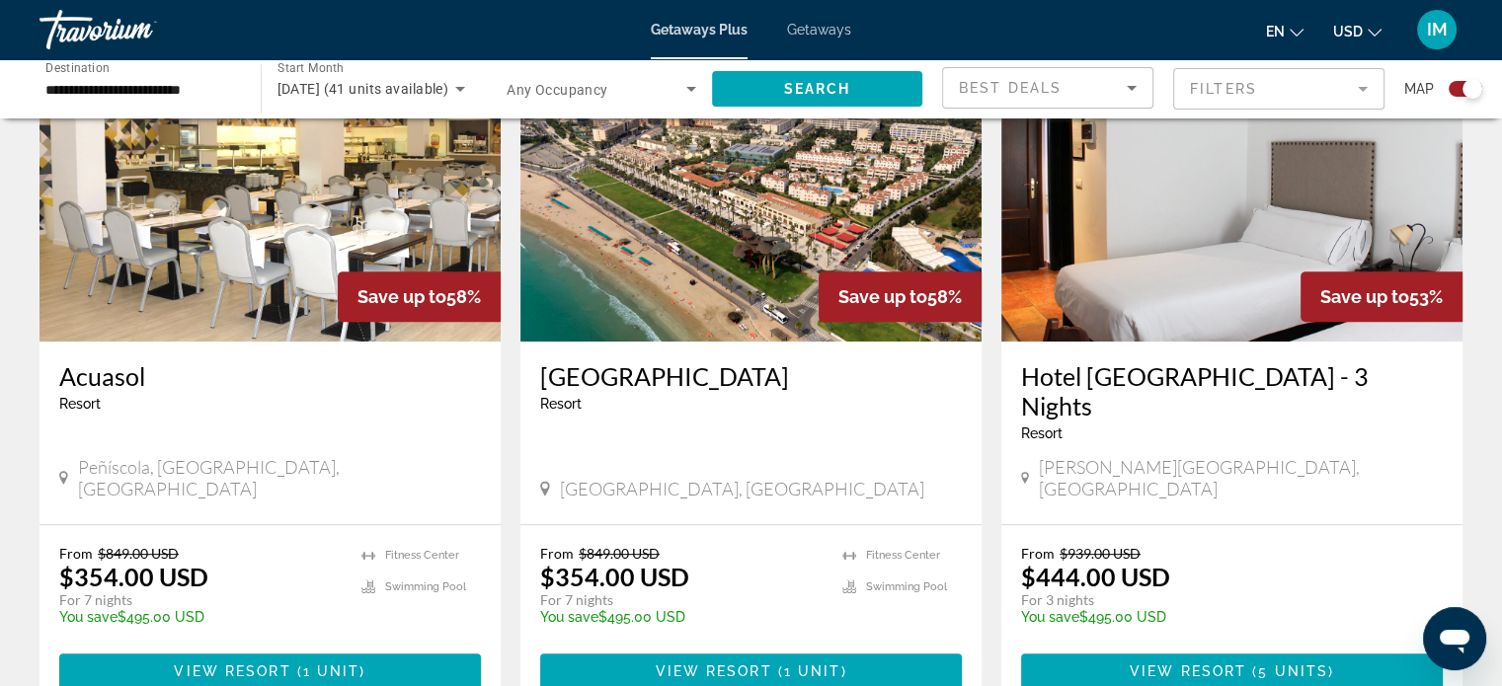
scroll to position [790, 0]
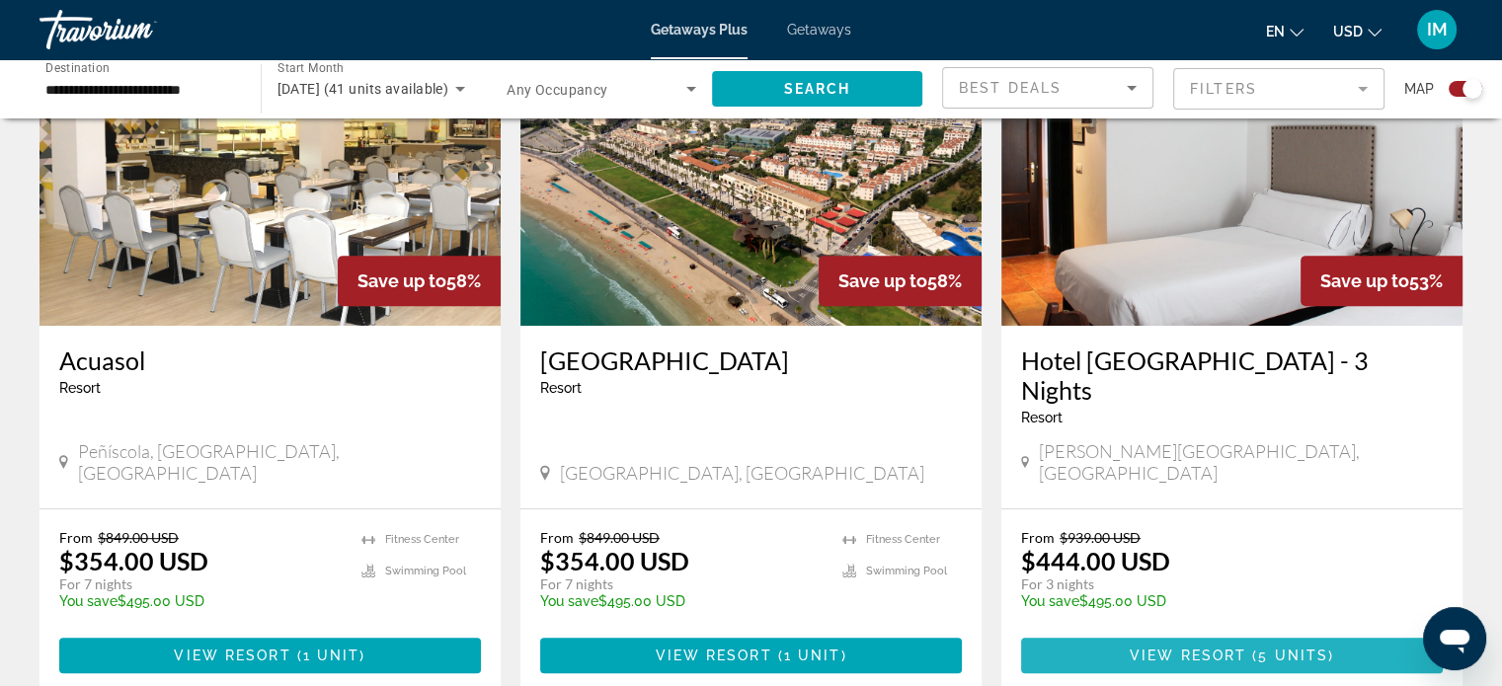
click at [1272, 648] on span "5 units" at bounding box center [1293, 656] width 70 height 16
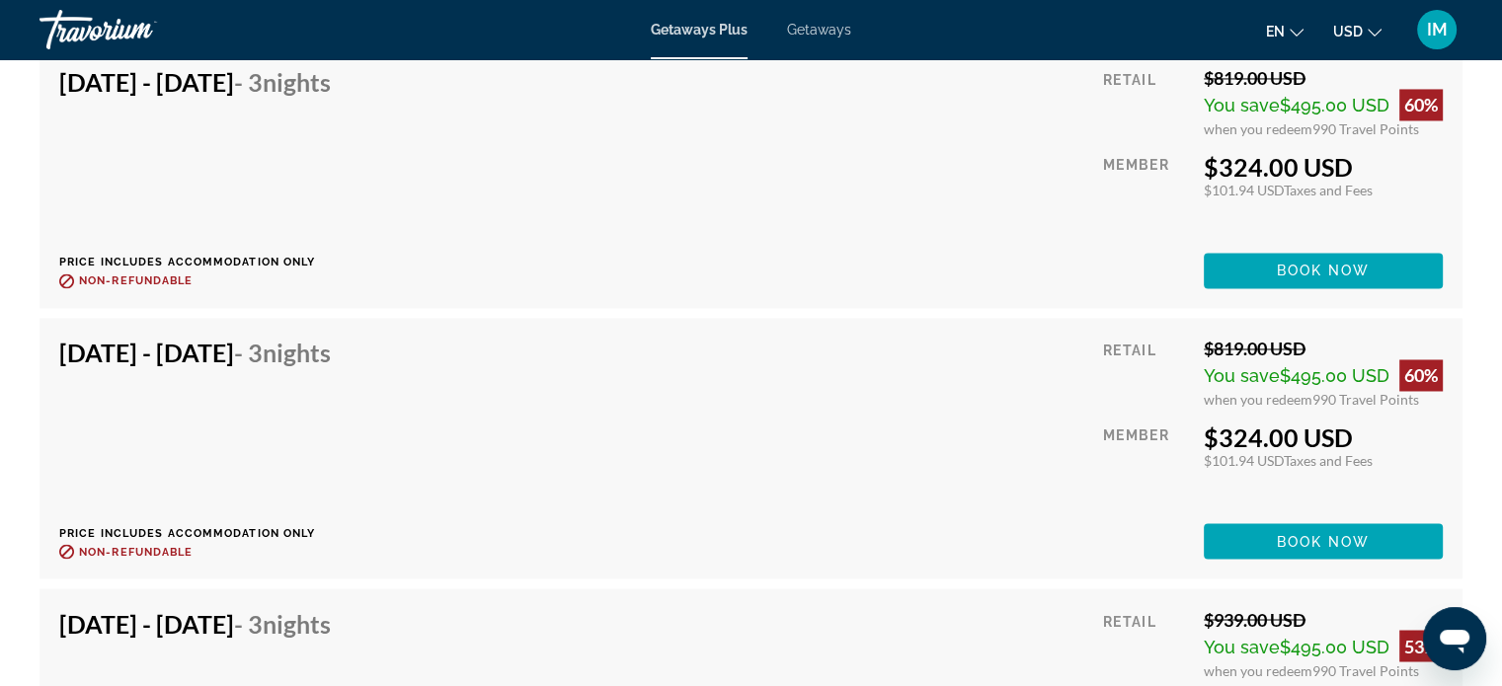
scroll to position [3499, 0]
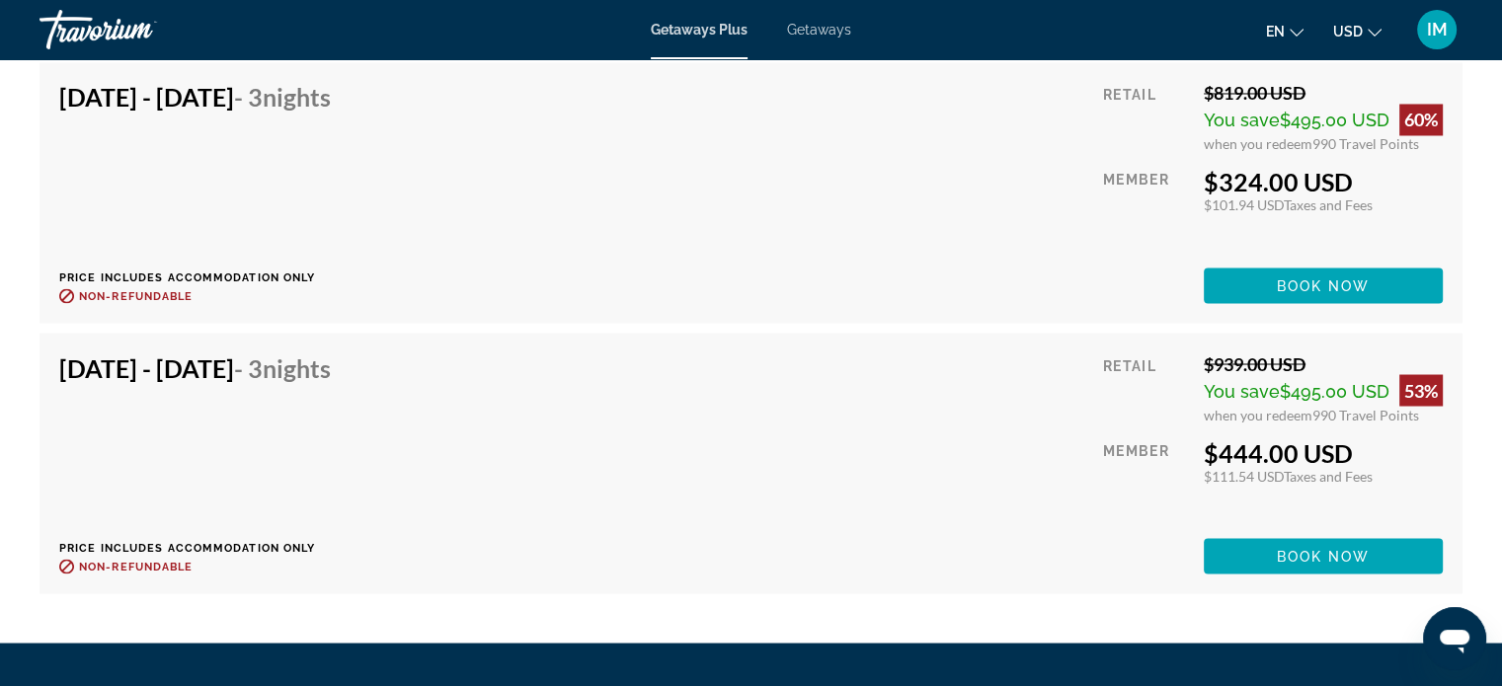
click at [1362, 548] on span "Book now" at bounding box center [1324, 556] width 94 height 16
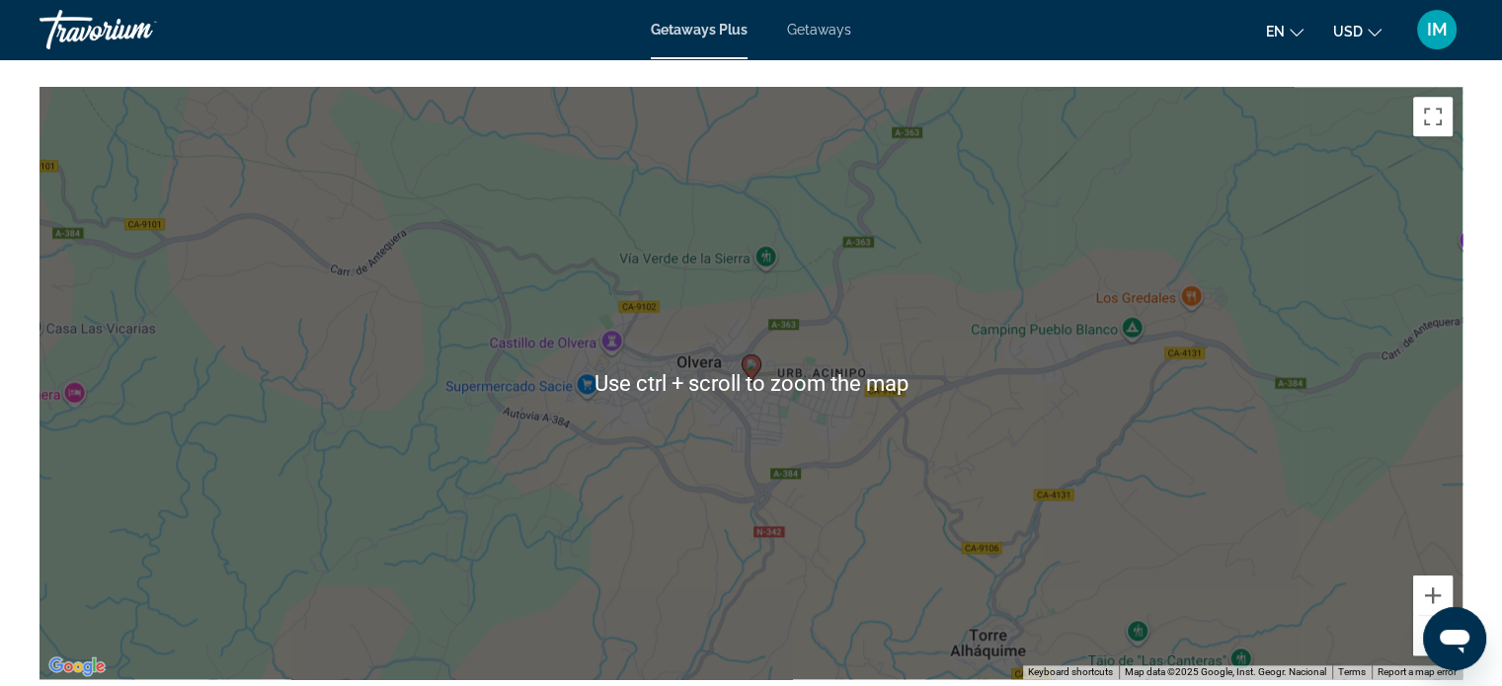
scroll to position [2074, 0]
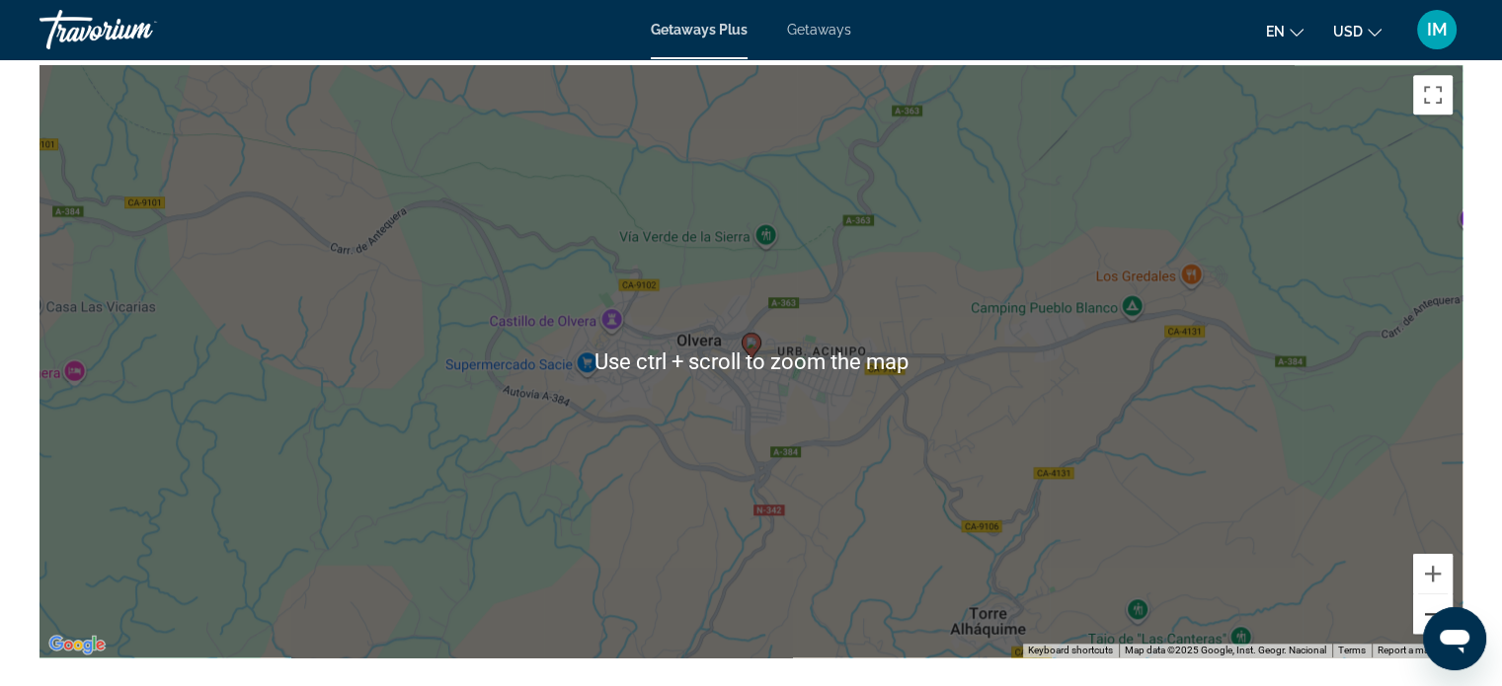
click at [1422, 605] on button "Zoom out" at bounding box center [1433, 614] width 40 height 40
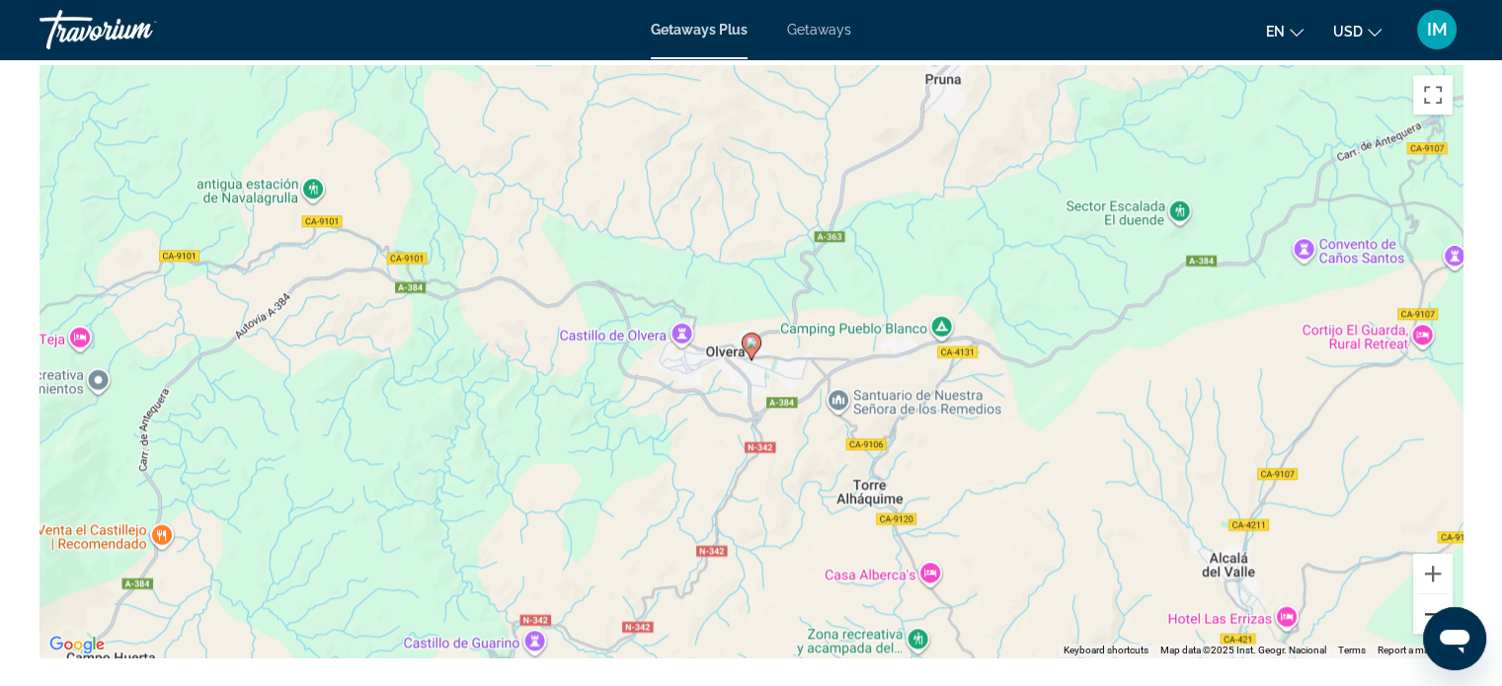
click at [1430, 605] on button "Zoom out" at bounding box center [1433, 614] width 40 height 40
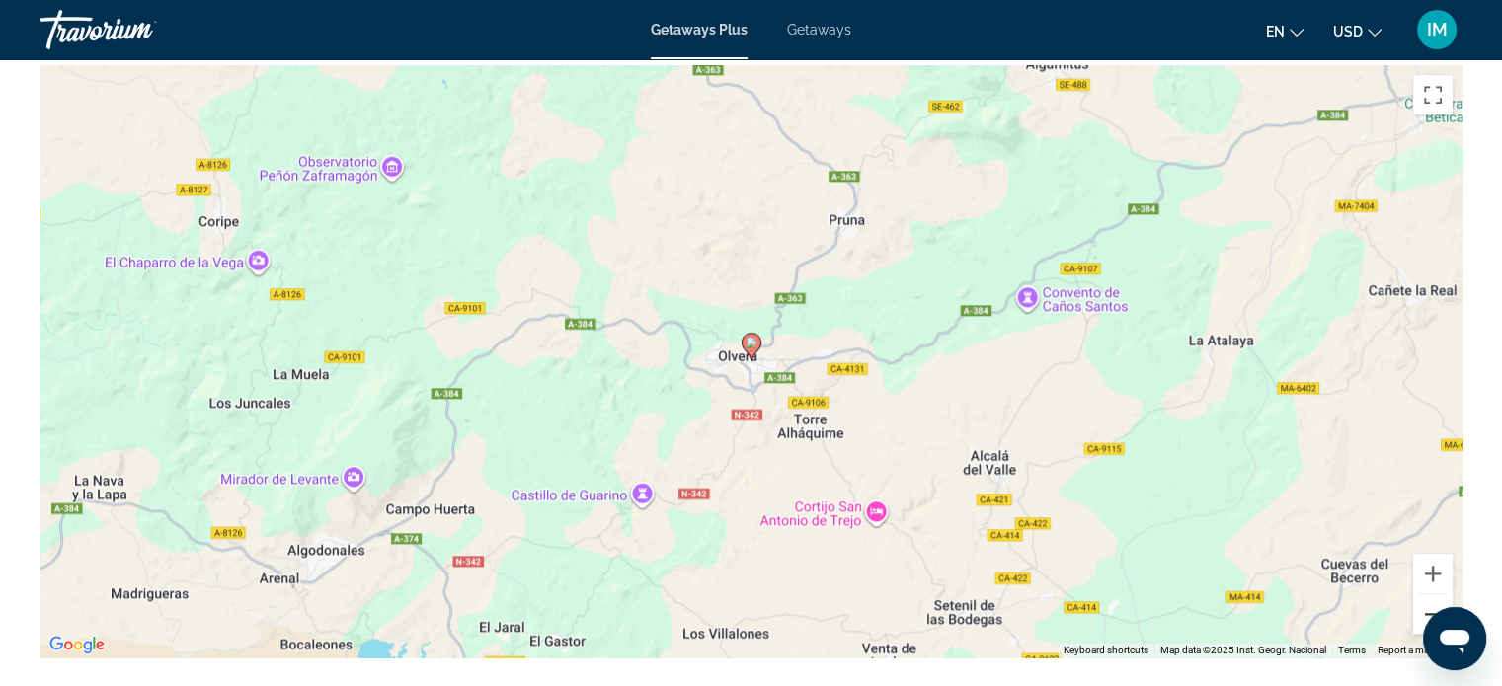
click at [1430, 603] on button "Zoom out" at bounding box center [1433, 614] width 40 height 40
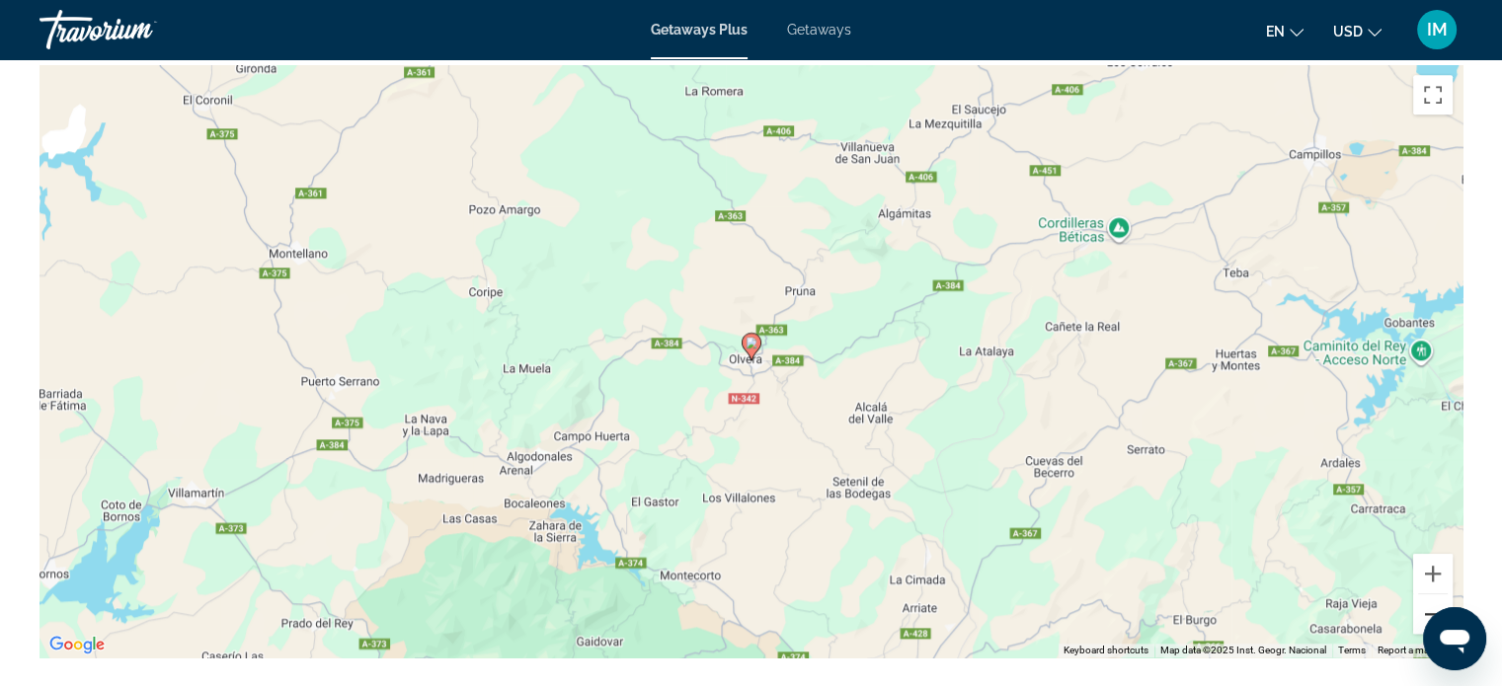
click at [1430, 604] on button "Zoom out" at bounding box center [1433, 614] width 40 height 40
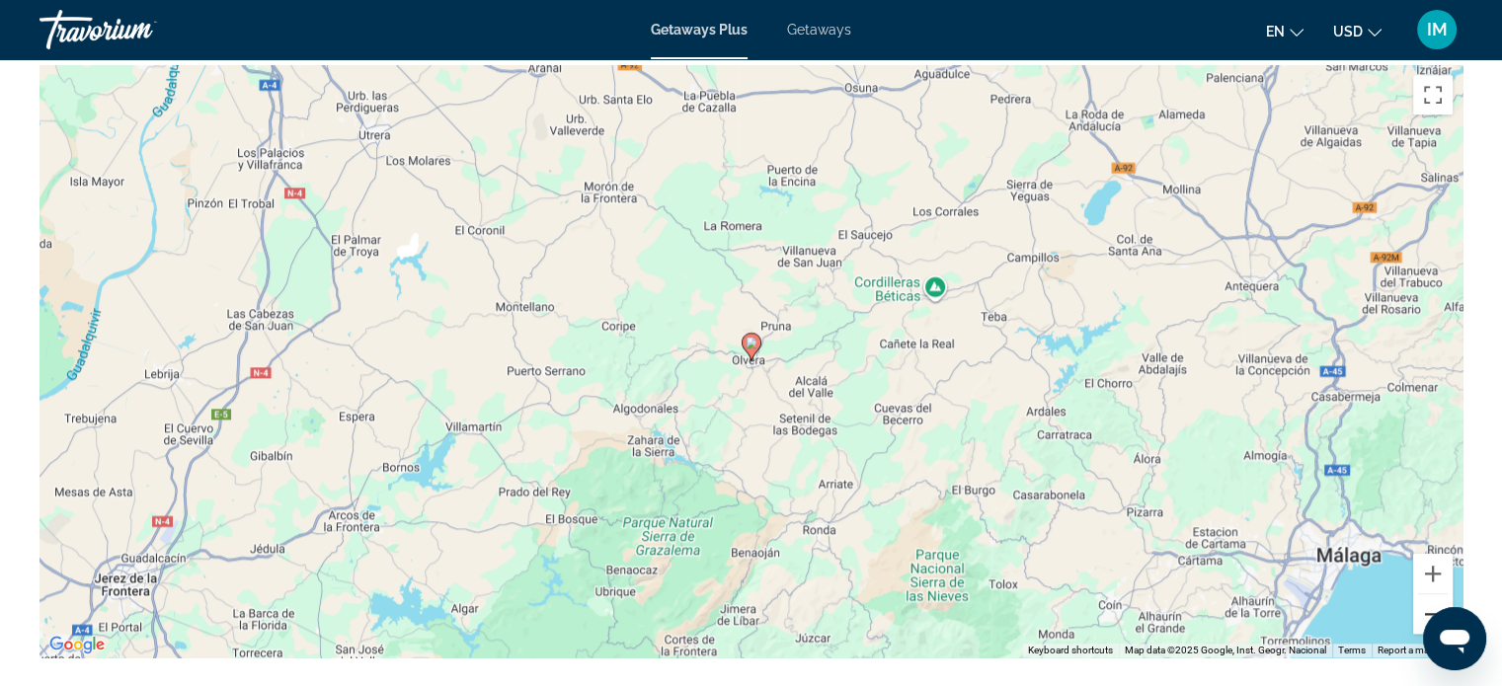
click at [1430, 603] on button "Zoom out" at bounding box center [1433, 614] width 40 height 40
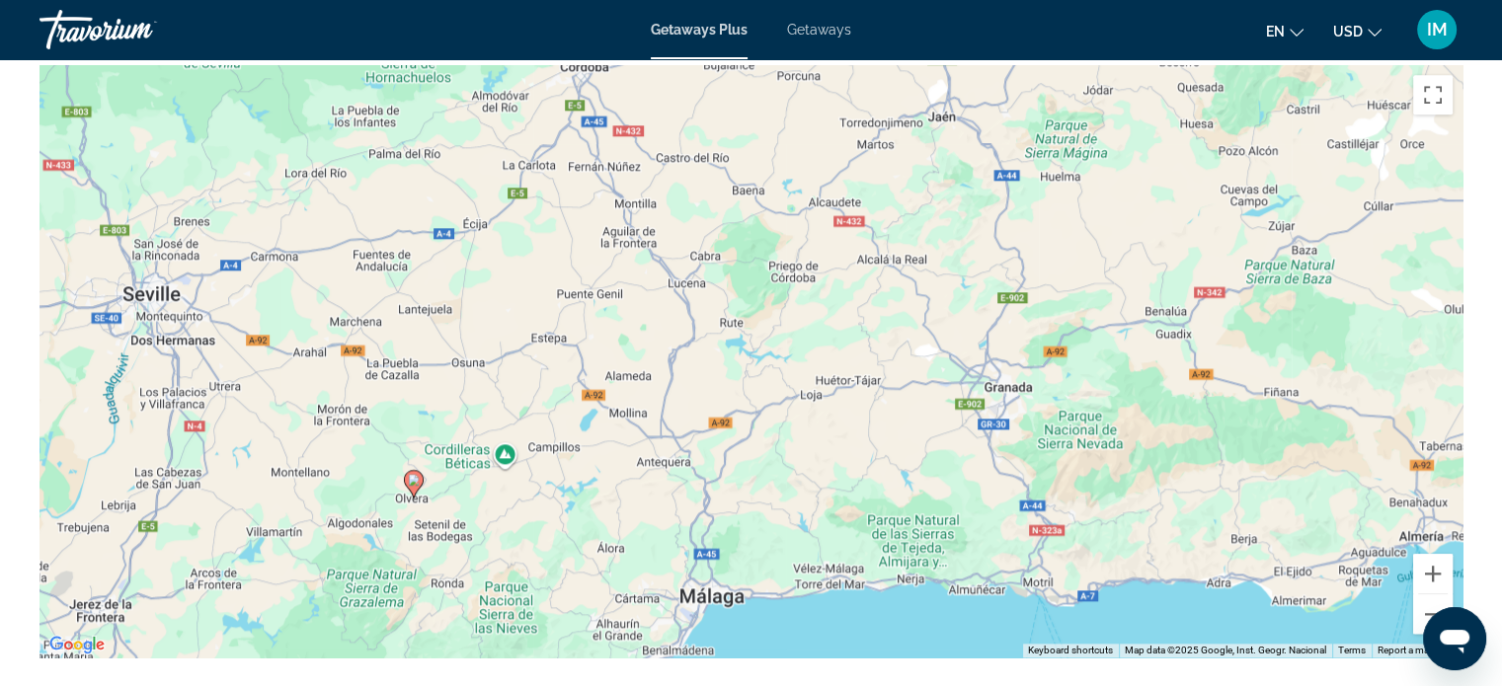
drag, startPoint x: 940, startPoint y: 362, endPoint x: 600, endPoint y: 503, distance: 367.5
click at [600, 503] on div "To activate drag with keyboard, press Alt + Enter. Once in keyboard drag state,…" at bounding box center [751, 361] width 1423 height 593
